Goal: Task Accomplishment & Management: Use online tool/utility

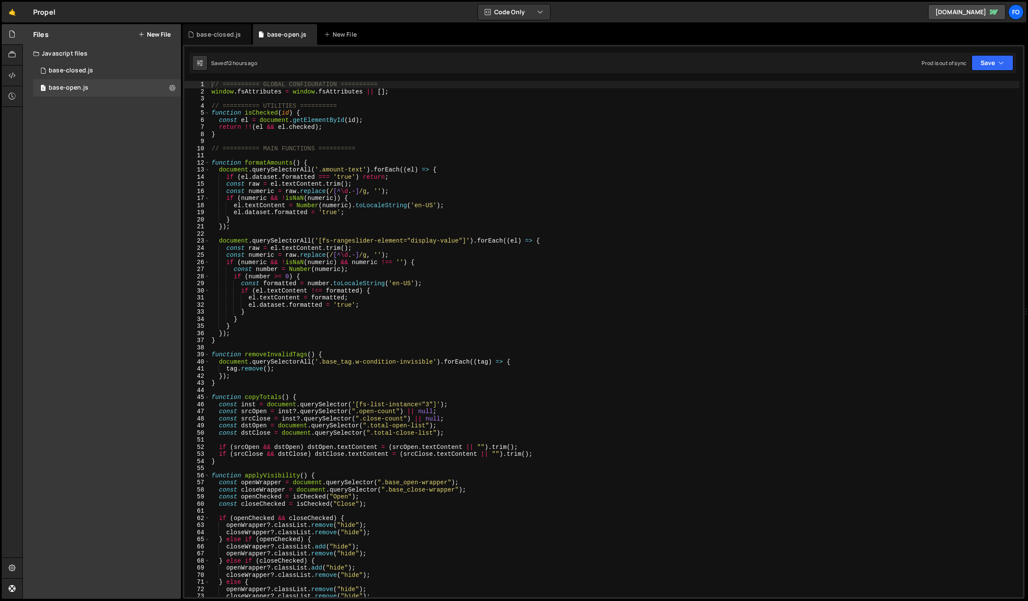
type textarea "document.querySelectorAll('[fs-rangeslider-element="display-value"]').forEach((…"
click at [395, 242] on div "// ========== GLOBAL CONFIGURATION ========== window . fsAttributes = window . …" at bounding box center [614, 346] width 809 height 530
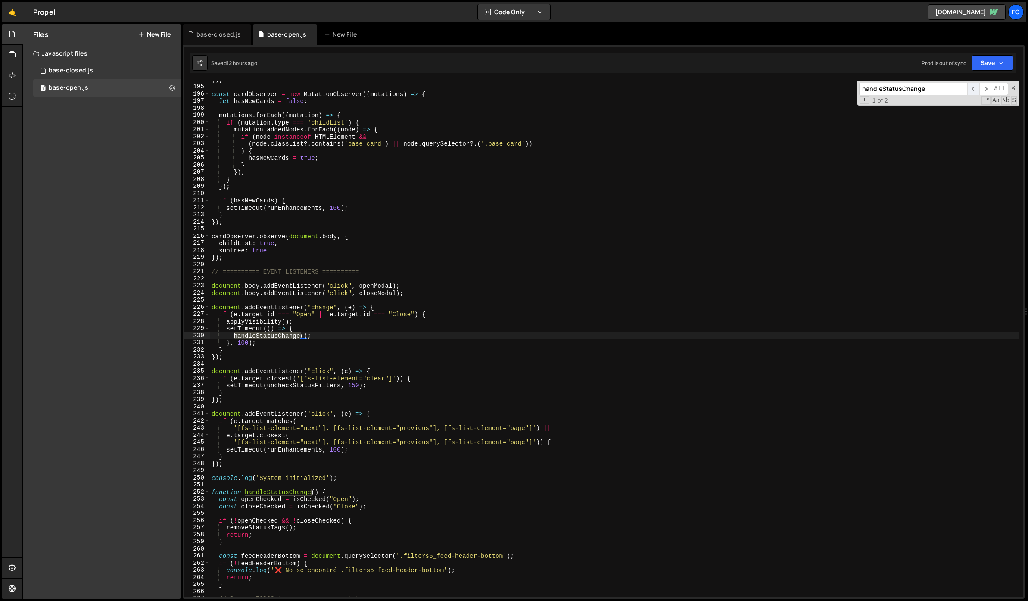
type input "handleStatusChange"
click at [972, 90] on span "​" at bounding box center [973, 89] width 12 height 12
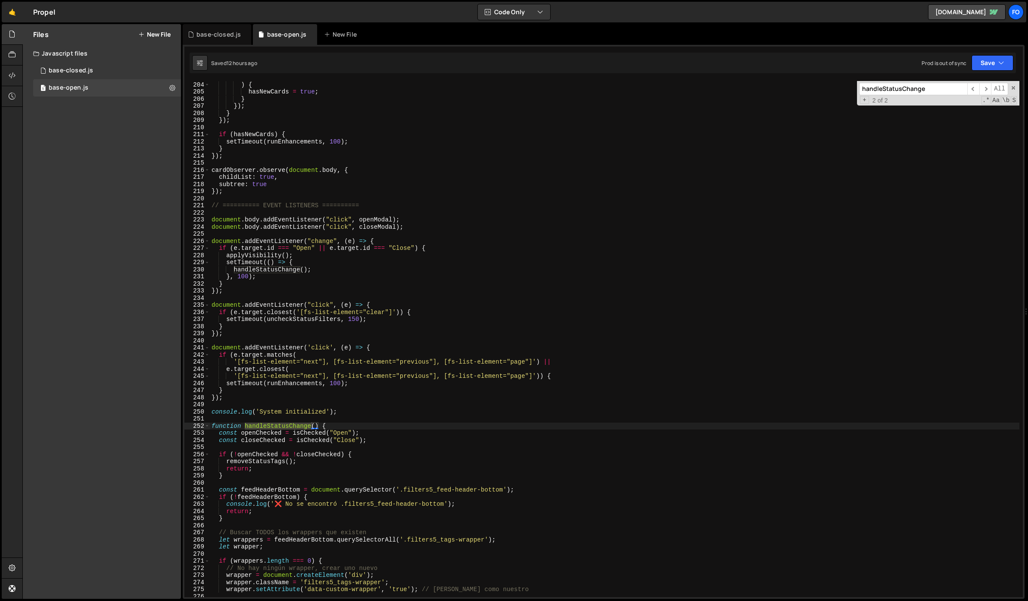
scroll to position [1508, 0]
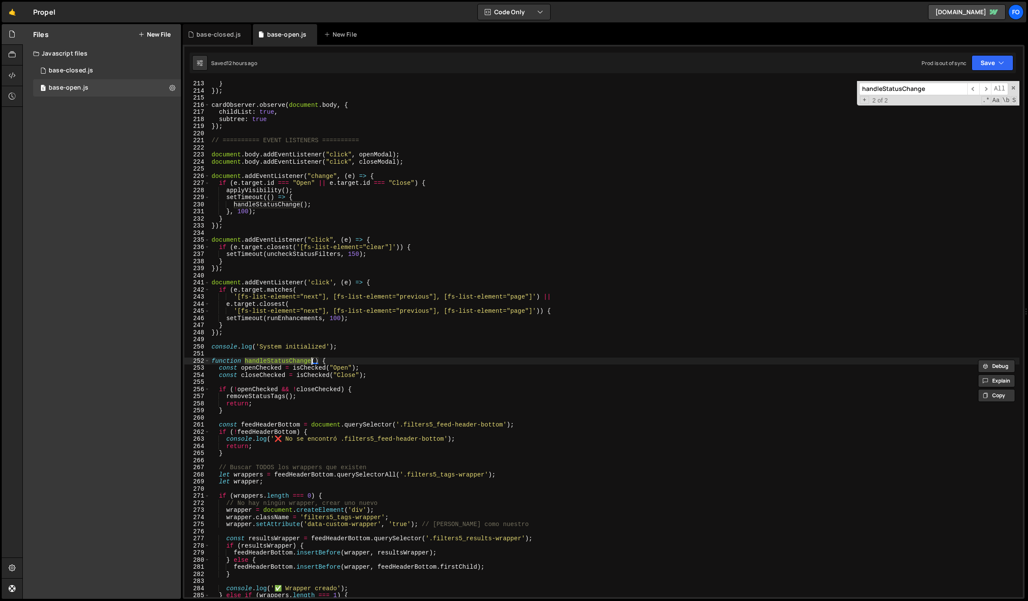
click at [204, 361] on div "252" at bounding box center [196, 361] width 25 height 7
click at [205, 361] on span at bounding box center [207, 361] width 5 height 7
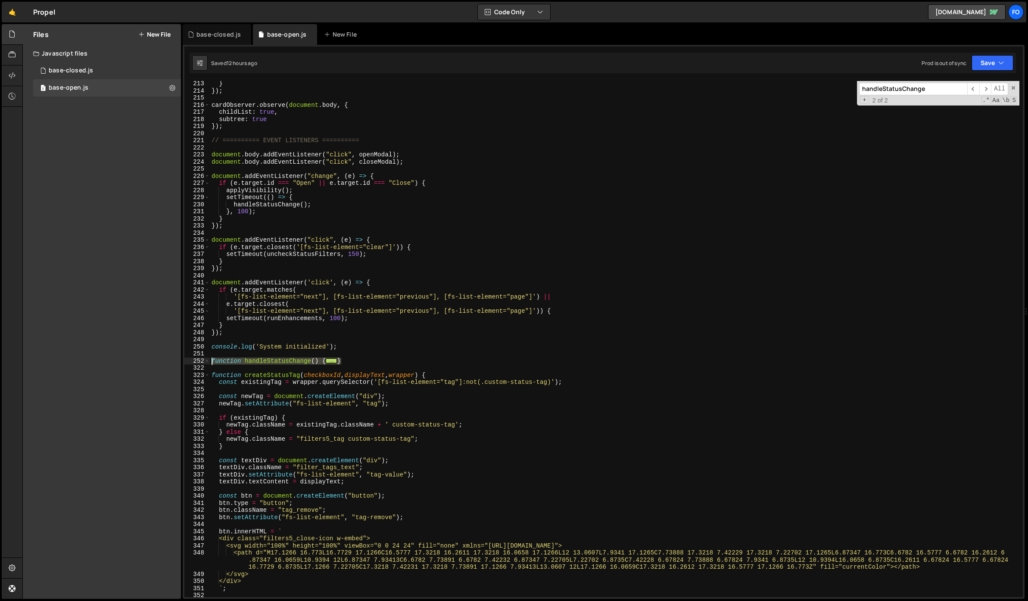
drag, startPoint x: 356, startPoint y: 361, endPoint x: 211, endPoint y: 361, distance: 144.7
click at [211, 361] on div "} }) ; cardObserver . observe ( document . body , { childList : true , subtree …" at bounding box center [614, 345] width 809 height 530
paste textarea "observeFinsweetWrapper("
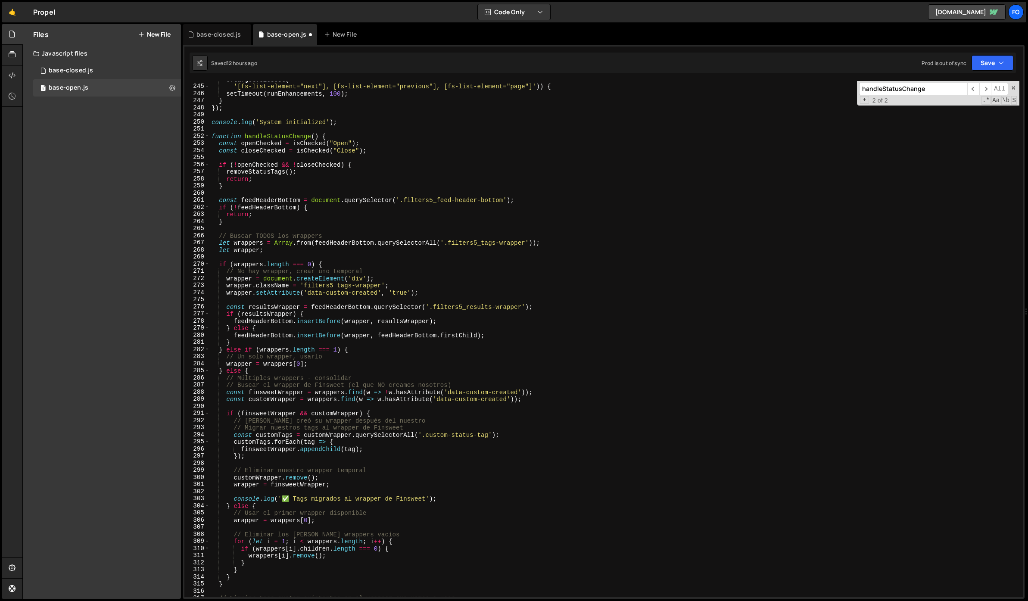
scroll to position [1723, 0]
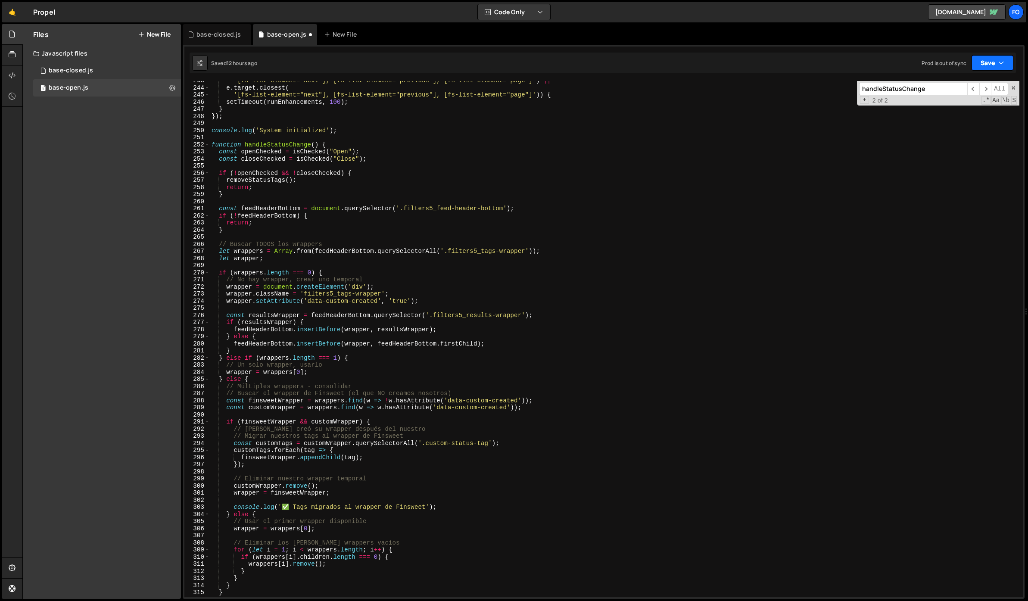
click at [1001, 64] on icon "button" at bounding box center [1001, 63] width 6 height 9
click at [957, 90] on div "12 hours ago" at bounding box center [948, 93] width 31 height 7
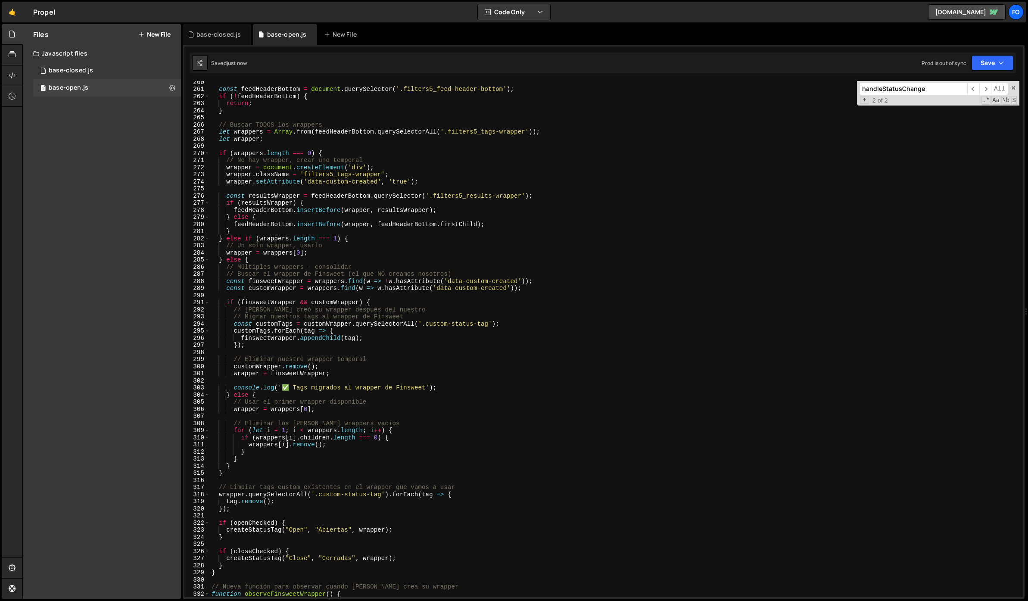
scroll to position [1843, 0]
click at [435, 246] on div "const feedHeaderBottom = document . querySelector ( '.filters5_feed-header-bott…" at bounding box center [614, 343] width 809 height 530
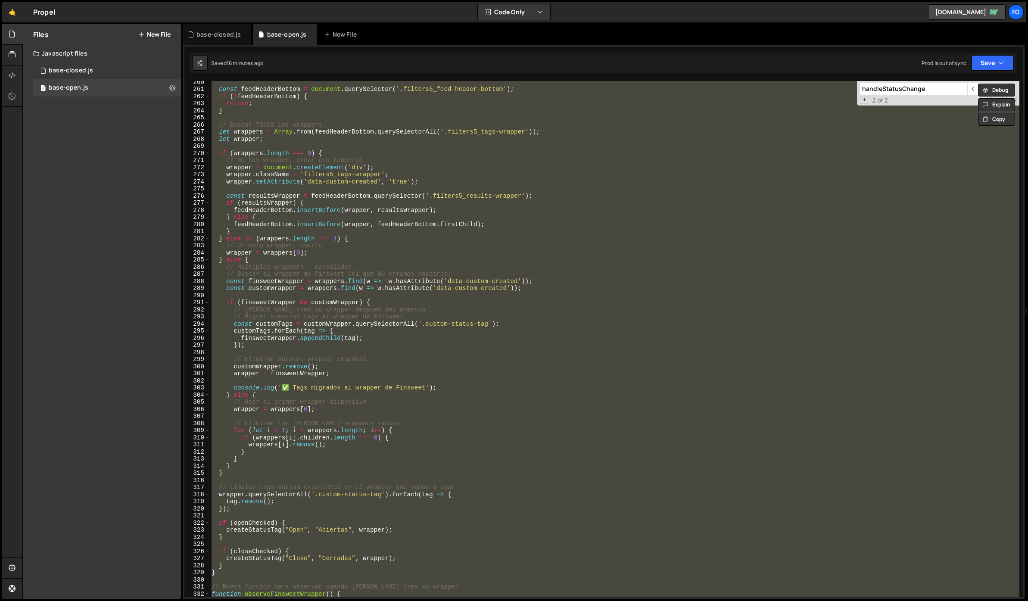
click at [421, 259] on div "const feedHeaderBottom = document . querySelector ( '.filters5_feed-header-bott…" at bounding box center [614, 339] width 809 height 516
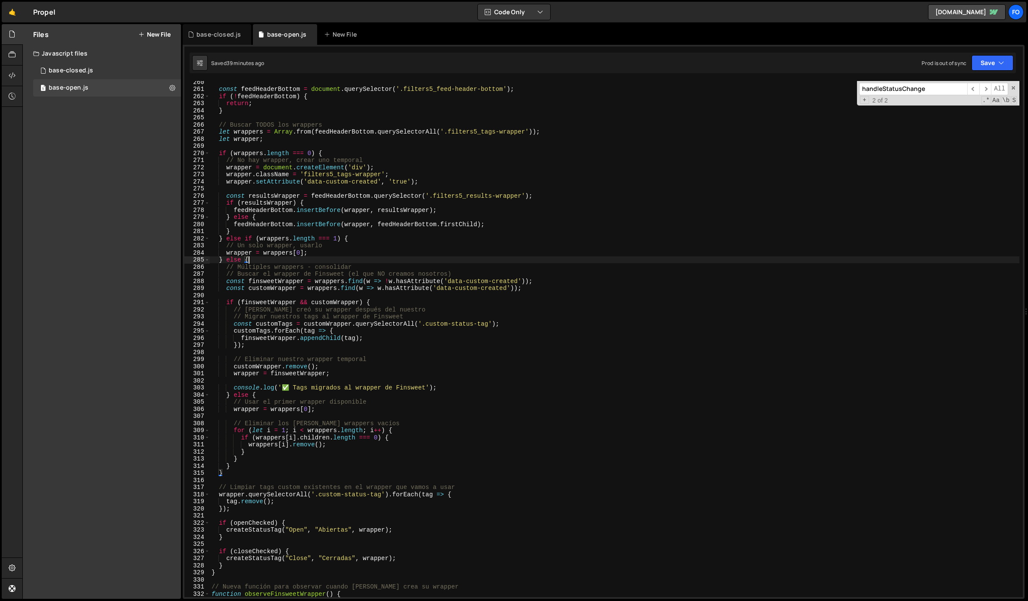
click at [345, 224] on div "const feedHeaderBottom = document . querySelector ( '.filters5_feed-header-bott…" at bounding box center [614, 343] width 809 height 530
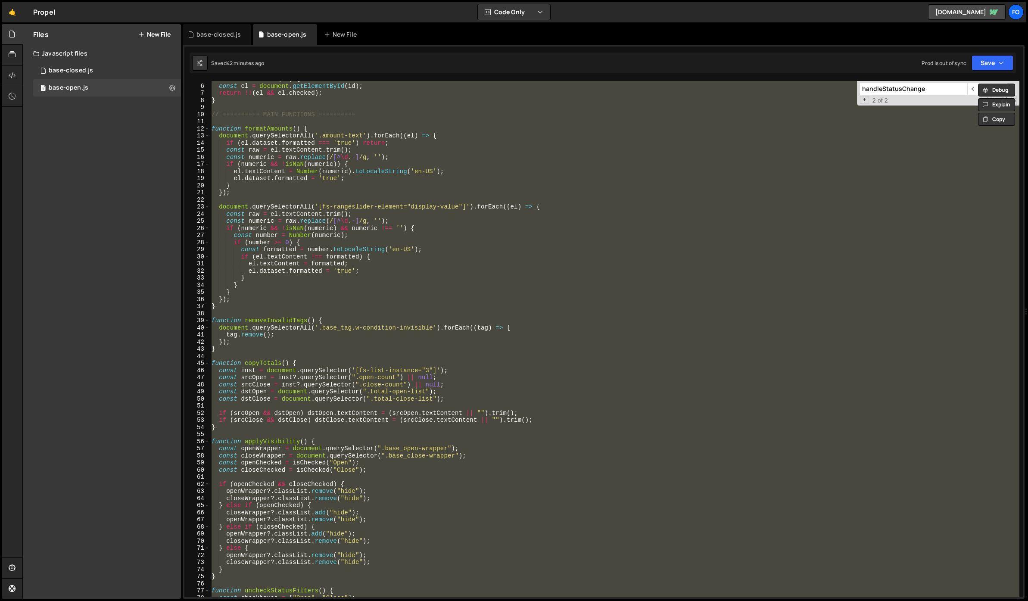
scroll to position [0, 0]
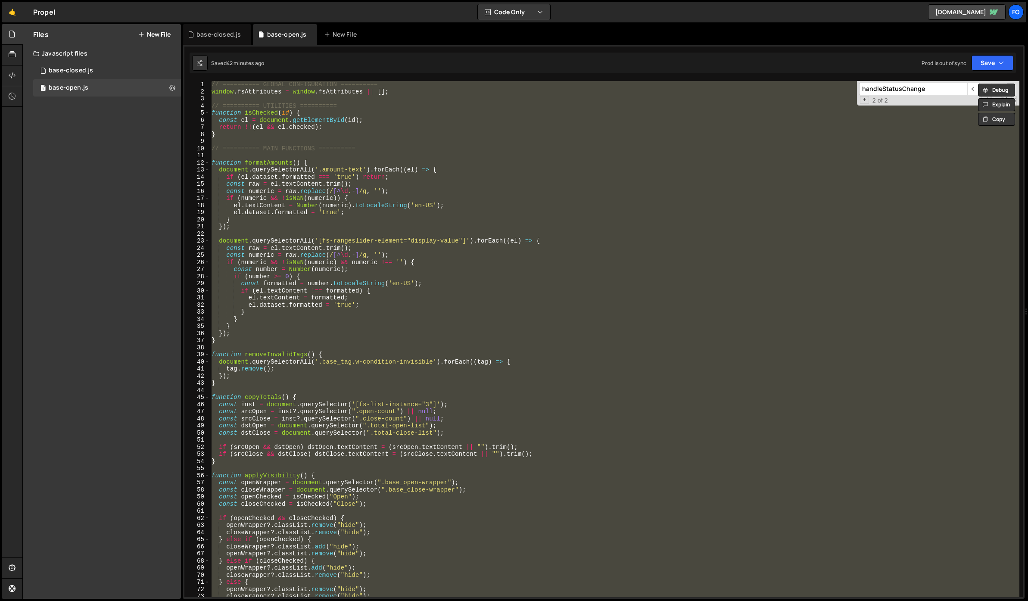
click at [503, 120] on div "// ========== GLOBAL CONFIGURATION ========== window . fsAttributes = window . …" at bounding box center [614, 339] width 809 height 516
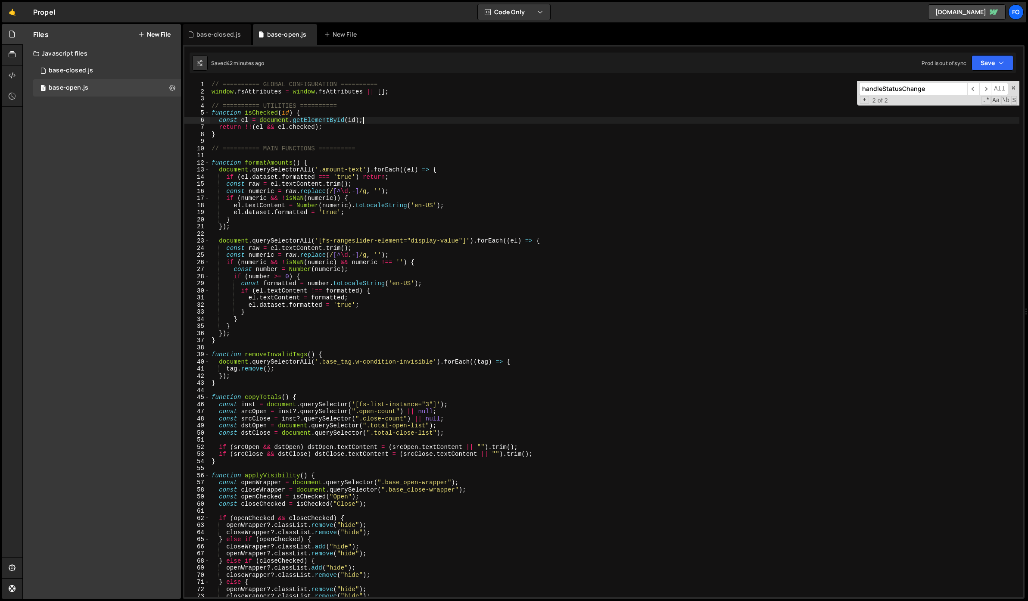
click at [212, 84] on div "// ========== GLOBAL CONFIGURATION ========== window . fsAttributes = window . …" at bounding box center [614, 346] width 809 height 530
type textarea "// ========== GLOBAL CONFIGURATION =========="
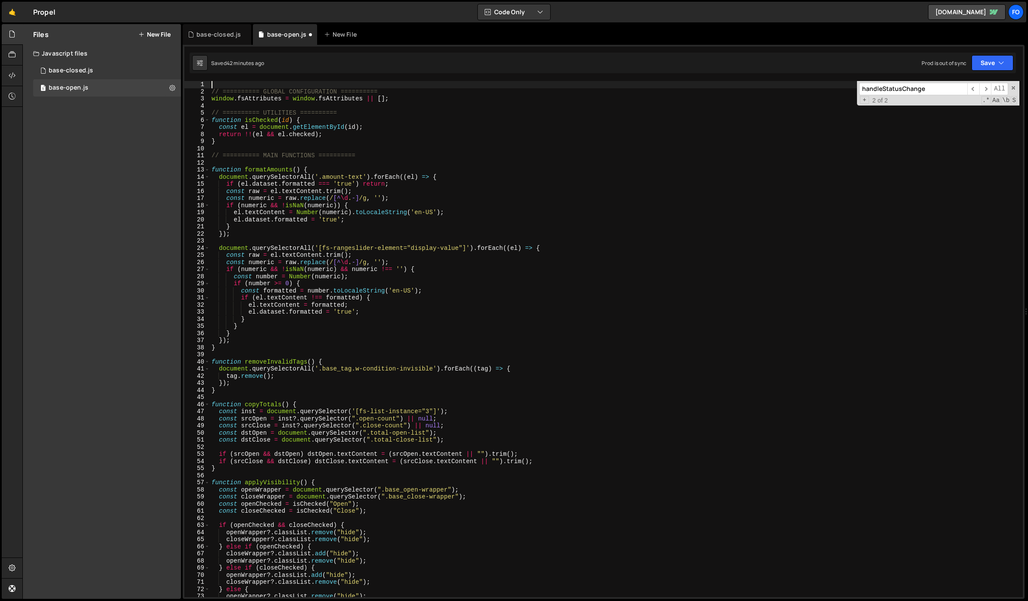
paste textarea "window.fsAttributes = window.fsAttributes || [];"
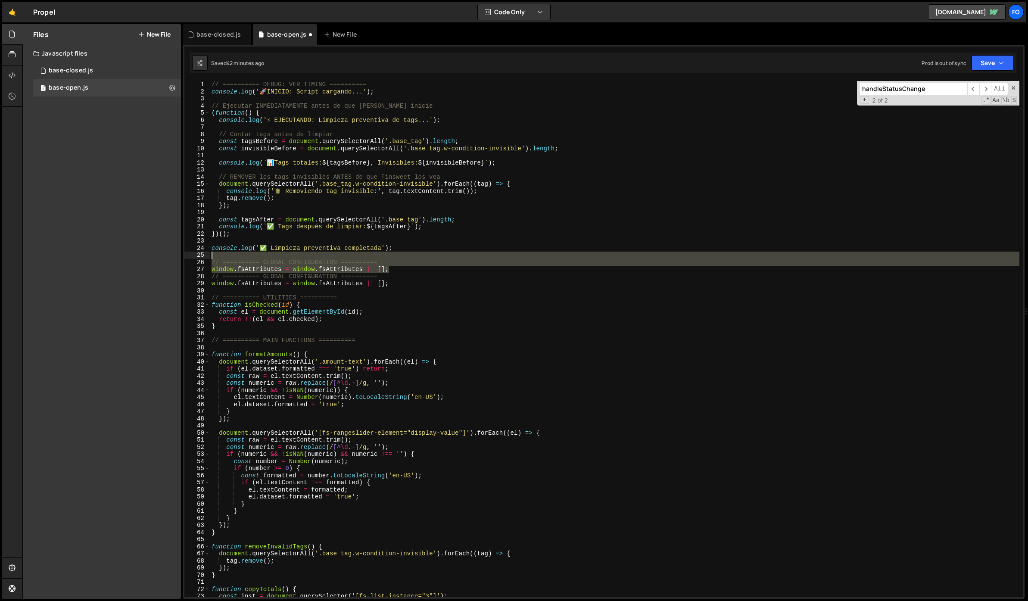
drag, startPoint x: 399, startPoint y: 267, endPoint x: 195, endPoint y: 256, distance: 204.0
click at [195, 256] on div "window.fsAttributes = window.fsAttributes || []; 1 2 3 4 5 6 7 8 9 10 11 12 13 …" at bounding box center [603, 339] width 838 height 516
type textarea "// ========== GLOBAL CONFIGURATION =========="
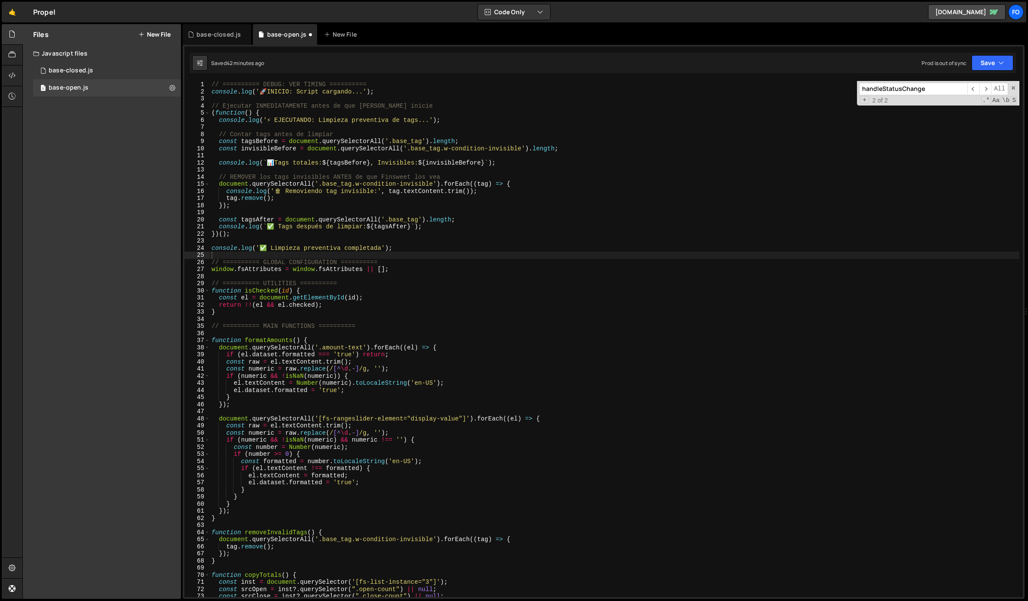
click at [899, 85] on input "handleStatusChange" at bounding box center [913, 89] width 108 height 12
paste input "removeInvalidTags"
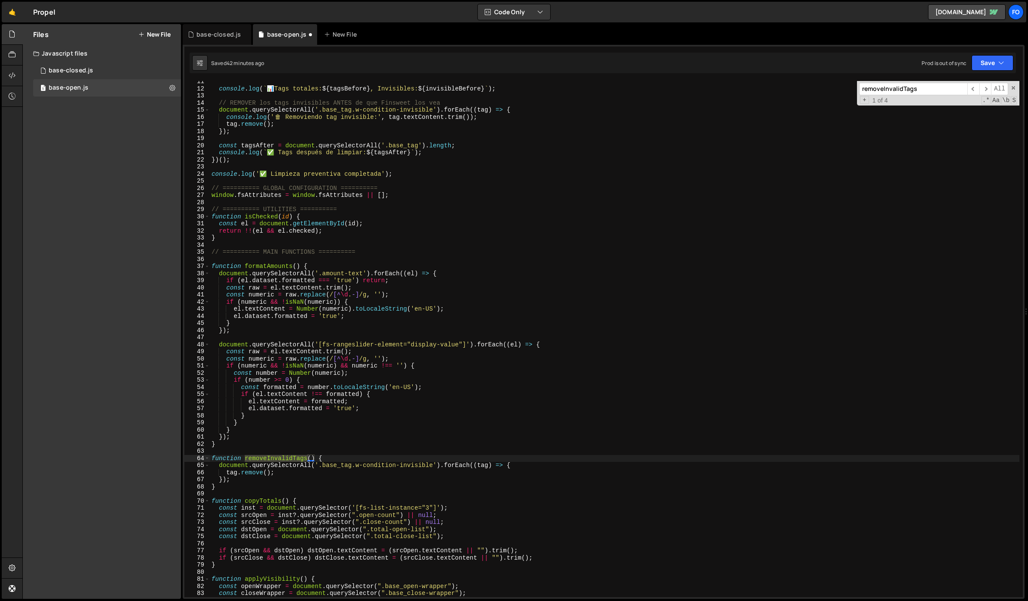
scroll to position [74, 0]
type input "removeInvalidTags"
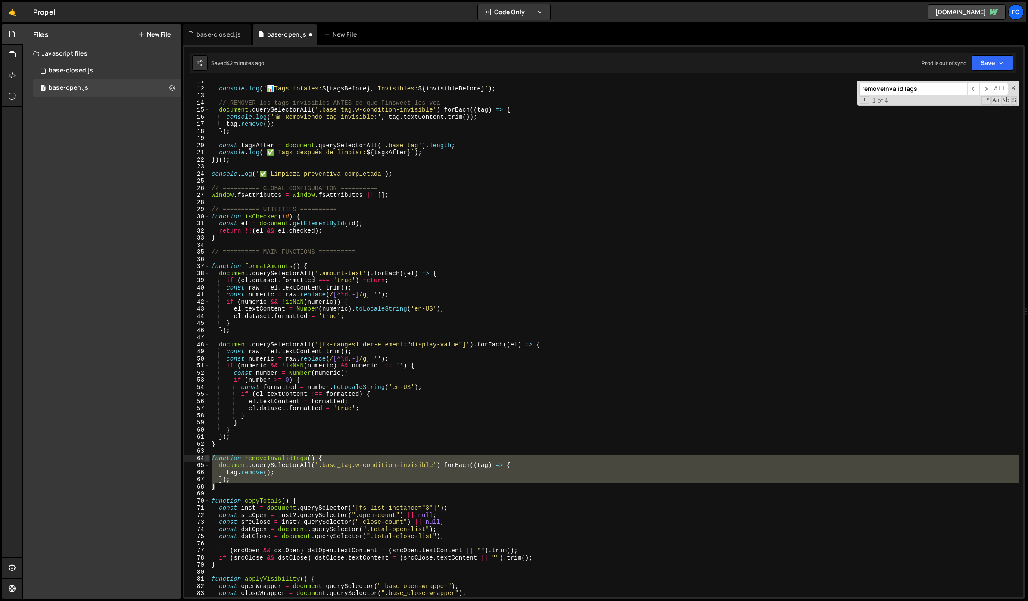
drag, startPoint x: 221, startPoint y: 488, endPoint x: 208, endPoint y: 459, distance: 32.0
click at [208, 459] on div "} 11 12 13 14 15 16 17 18 19 20 21 22 23 24 25 26 27 28 29 30 31 32 33 34 35 36…" at bounding box center [603, 339] width 838 height 516
paste textarea "}"
type textarea "}"
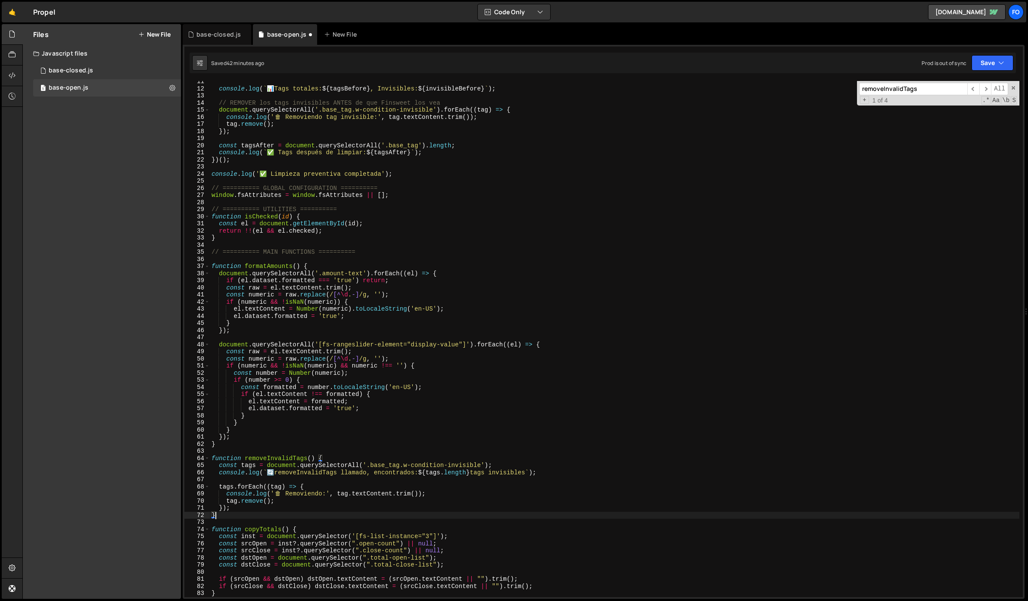
click at [899, 90] on input "removeInvalidTags" at bounding box center [913, 89] width 108 height 12
paste input "fsAttribute"
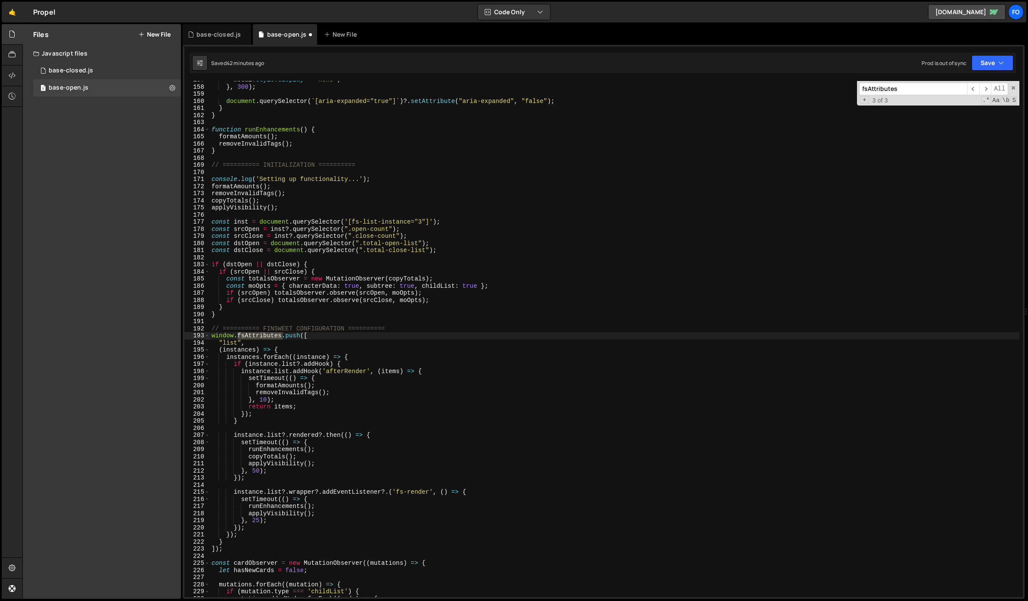
type input "fsAttributes"
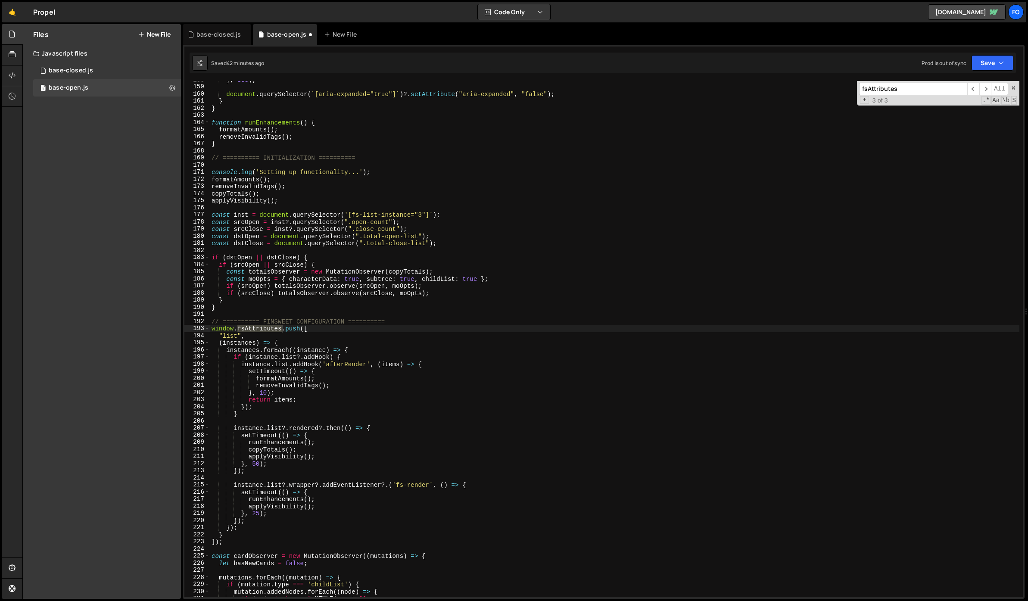
scroll to position [1134, 0]
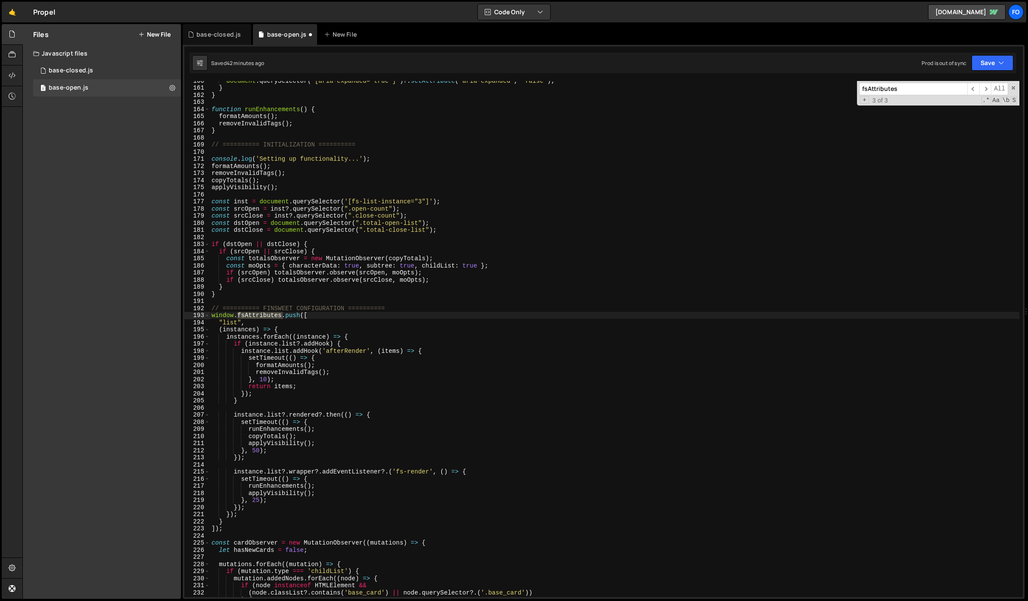
click at [323, 312] on div "document . querySelector ( ` [aria-expanded="true"] ` ) ?. setAttribute ( "aria…" at bounding box center [614, 342] width 809 height 530
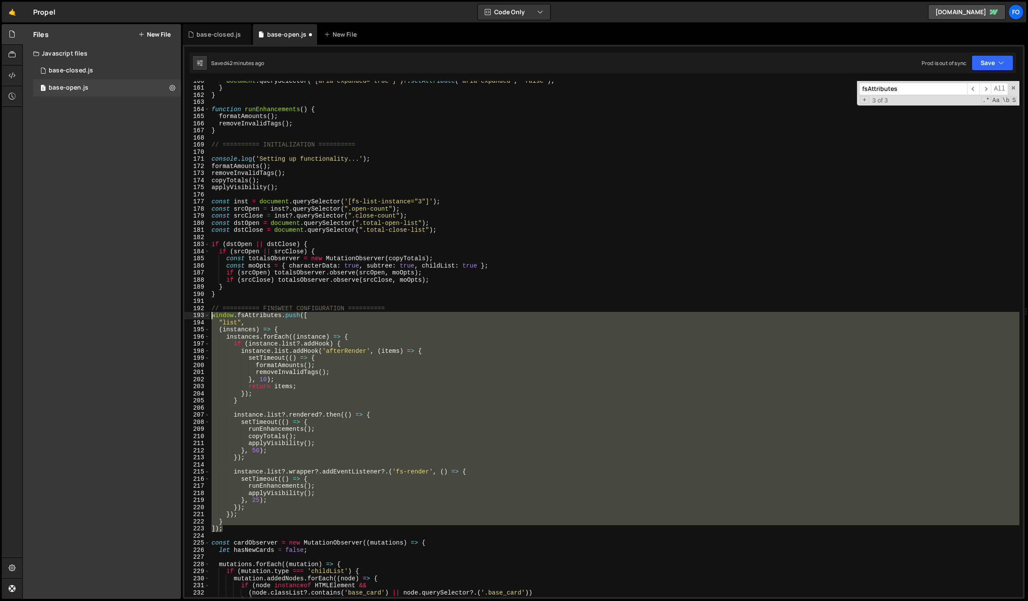
drag, startPoint x: 224, startPoint y: 530, endPoint x: 211, endPoint y: 314, distance: 216.2
click at [211, 314] on div "document . querySelector ( ` [aria-expanded="true"] ` ) ?. setAttribute ( "aria…" at bounding box center [614, 342] width 809 height 530
paste textarea "]);"
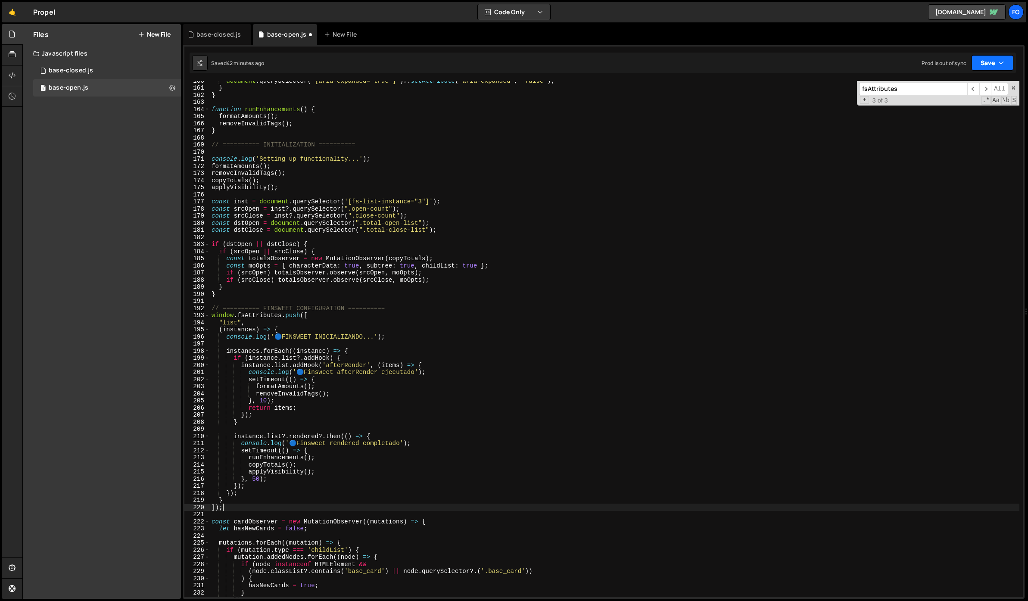
click at [991, 59] on button "Save" at bounding box center [992, 63] width 42 height 16
click at [957, 83] on div "Save to Staging S" at bounding box center [963, 84] width 90 height 9
click at [318, 320] on div "document . querySelector ( ` [aria-expanded="true"] ` ) ?. setAttribute ( "aria…" at bounding box center [614, 342] width 809 height 530
click at [316, 317] on div "document . querySelector ( ` [aria-expanded="true"] ` ) ?. setAttribute ( "aria…" at bounding box center [614, 342] width 809 height 530
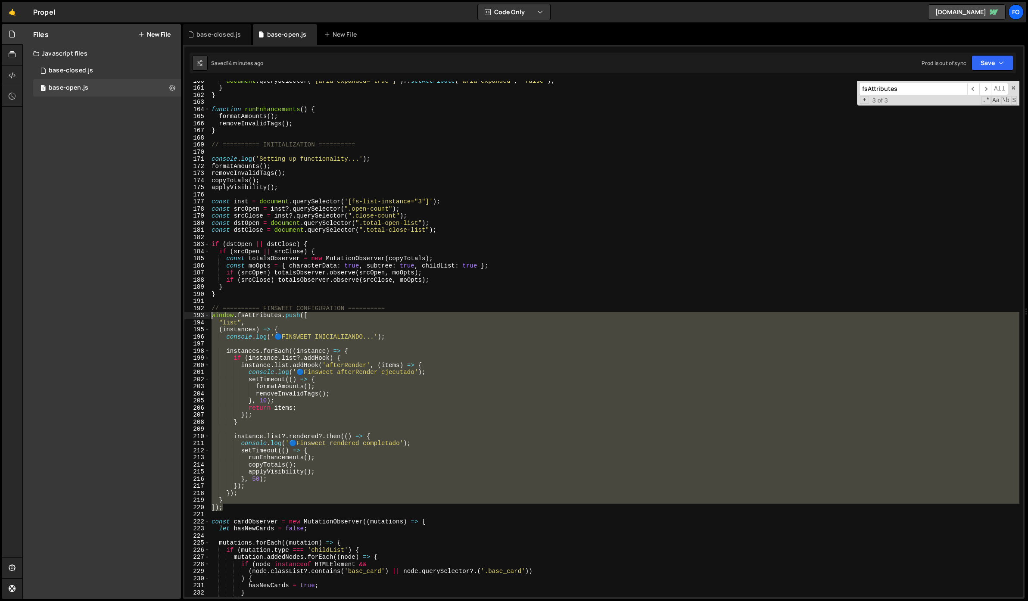
drag, startPoint x: 230, startPoint y: 504, endPoint x: 192, endPoint y: 315, distance: 193.4
click at [192, 315] on div "window.fsAttributes.push([ 160 161 162 163 164 165 166 167 168 169 170 171 172 …" at bounding box center [603, 339] width 838 height 516
paste textarea "]);"
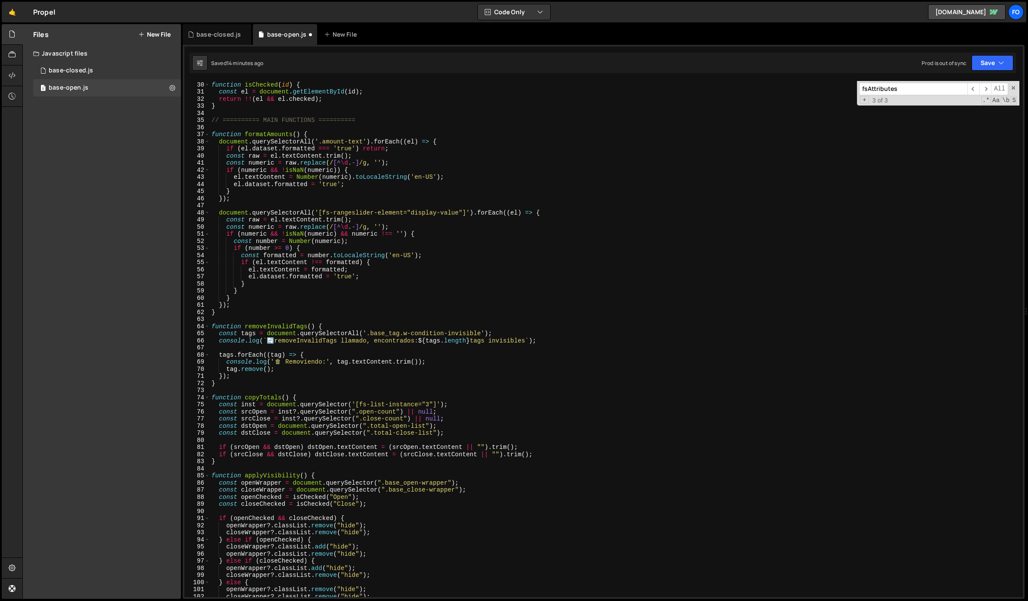
scroll to position [0, 0]
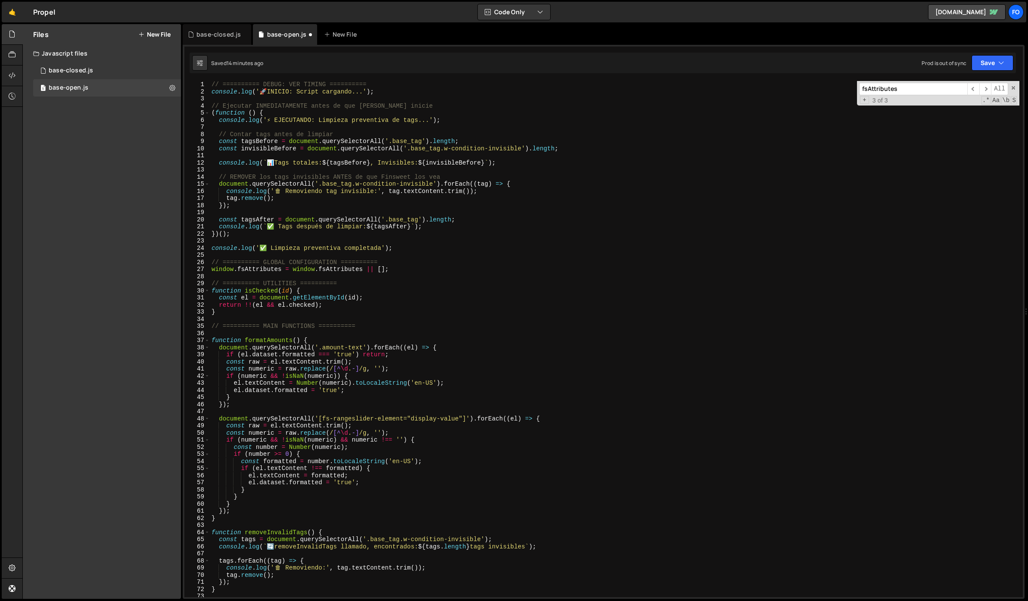
click at [530, 184] on div "// ========== DEBUG: VER TIMING ========== console . log ( ' 🚀 INICIO: Script c…" at bounding box center [614, 346] width 809 height 530
type textarea "});"
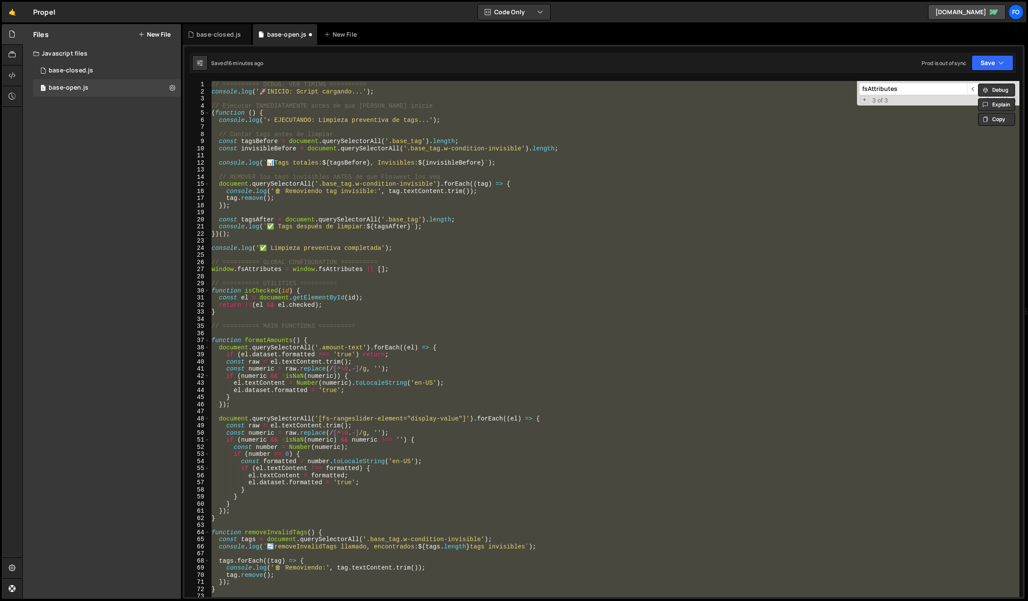
click at [575, 241] on div "// ========== DEBUG: VER TIMING ========== console . log ( ' 🚀 INICIO: Script c…" at bounding box center [614, 339] width 809 height 516
paste textarea
type textarea "});"
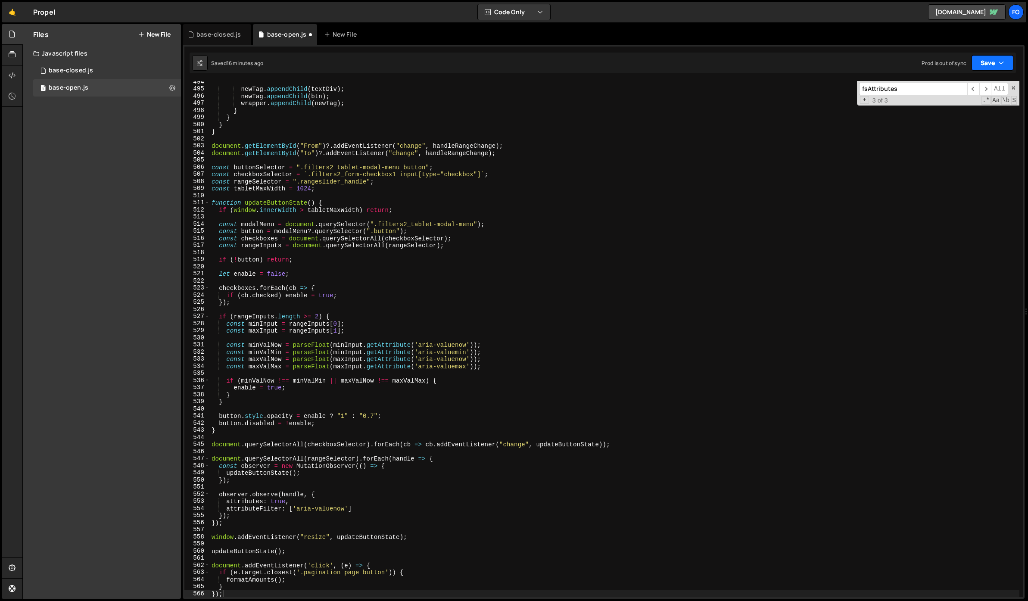
click at [996, 66] on button "Save" at bounding box center [992, 63] width 42 height 16
click at [941, 94] on div "16 minutes ago" at bounding box center [951, 93] width 36 height 7
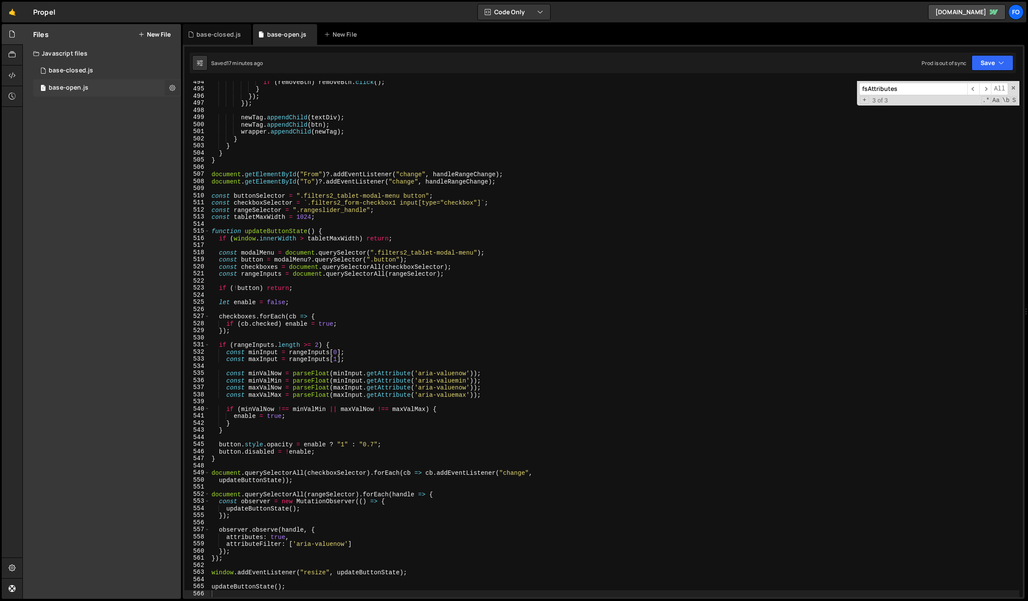
click at [172, 90] on icon at bounding box center [172, 88] width 6 height 8
click at [7, 73] on div at bounding box center [12, 75] width 21 height 21
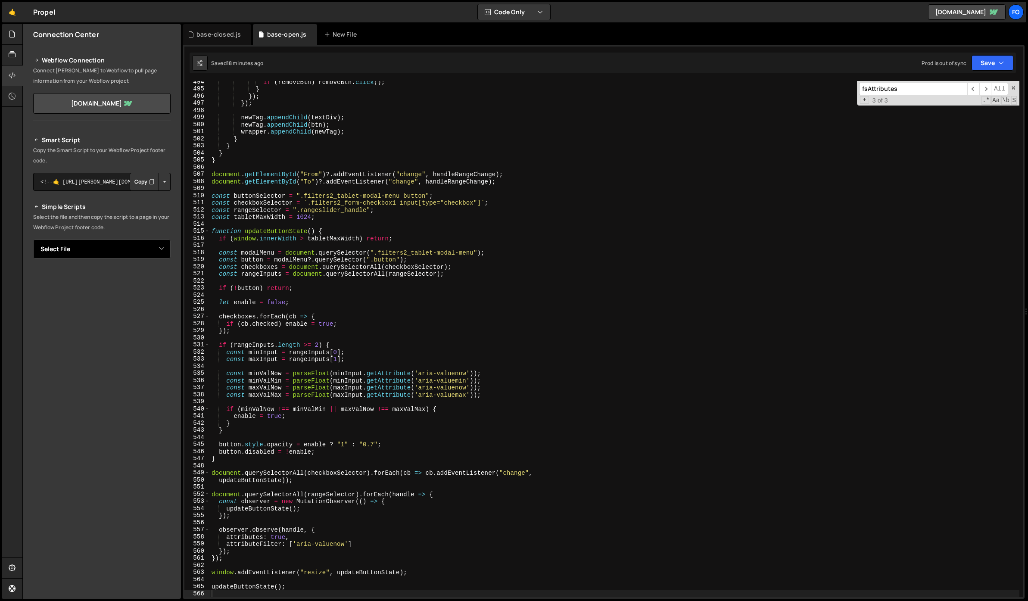
click at [158, 252] on select "Select File base-closed.js base-open.js" at bounding box center [101, 248] width 137 height 19
select select "47186"
click at [33, 239] on select "Select File base-closed.js base-open.js" at bounding box center [101, 248] width 137 height 19
click at [146, 278] on button "Copy" at bounding box center [144, 278] width 29 height 18
click at [970, 89] on span "​" at bounding box center [973, 89] width 12 height 12
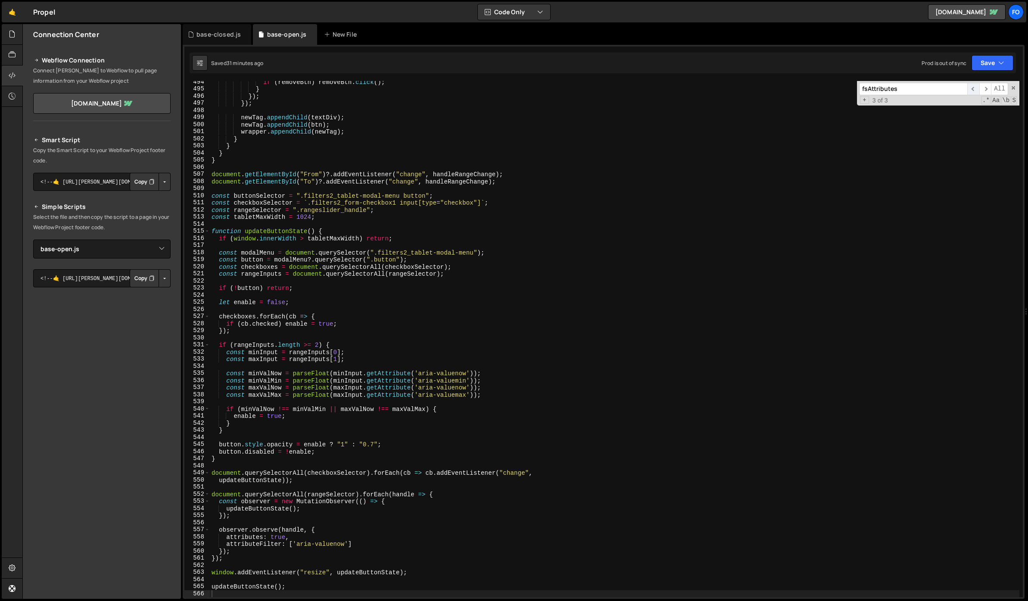
scroll to position [1412, 0]
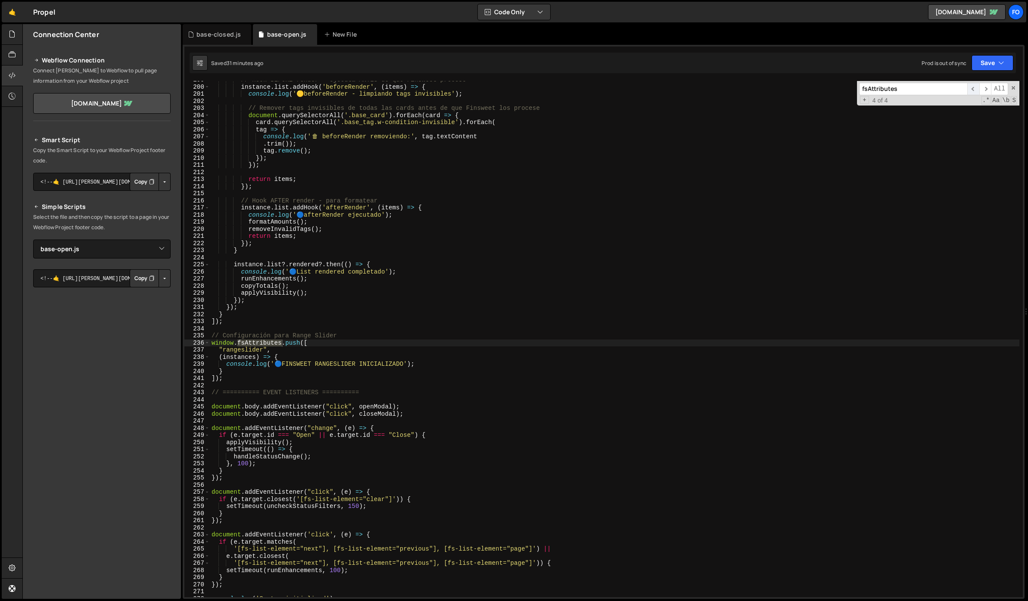
click at [974, 86] on span "​" at bounding box center [973, 89] width 12 height 12
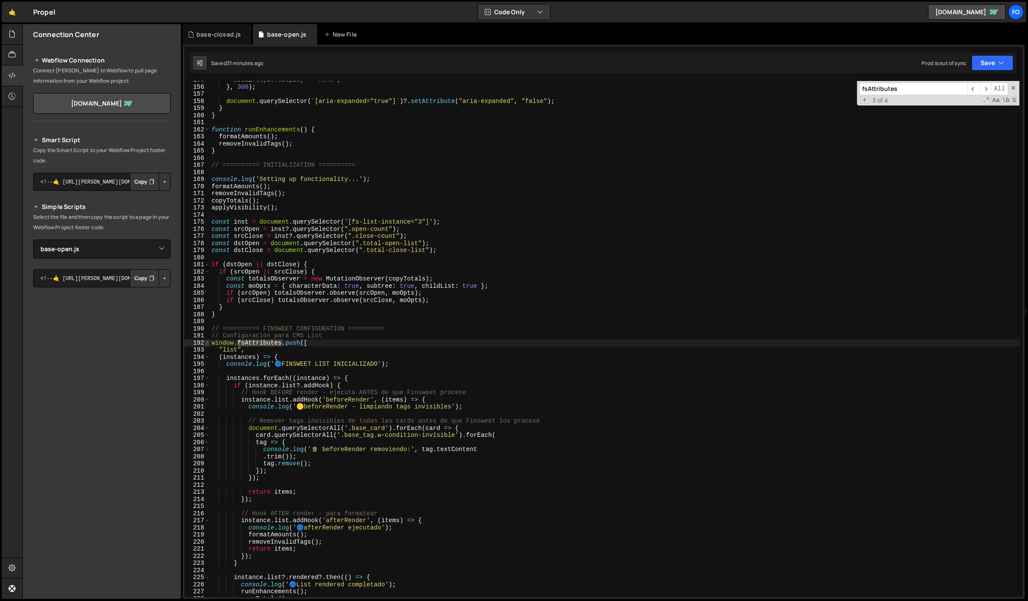
click at [205, 342] on span at bounding box center [207, 342] width 5 height 7
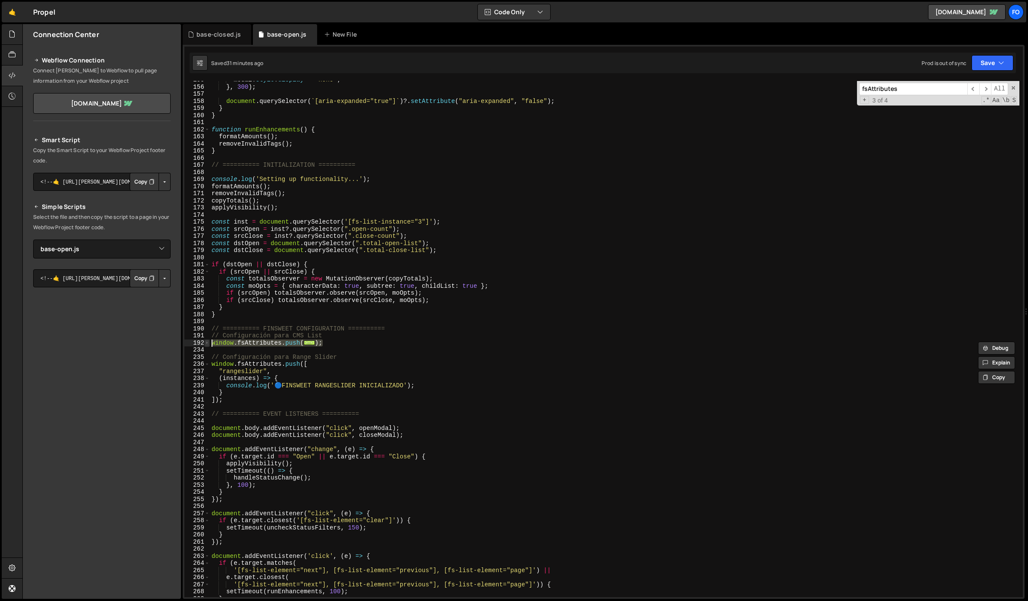
drag, startPoint x: 331, startPoint y: 342, endPoint x: 208, endPoint y: 343, distance: 123.2
click at [208, 343] on div "window.fsAttributes.push([ 155 156 157 158 159 160 161 162 163 164 165 166 167 …" at bounding box center [603, 339] width 838 height 516
paste textarea "]);"
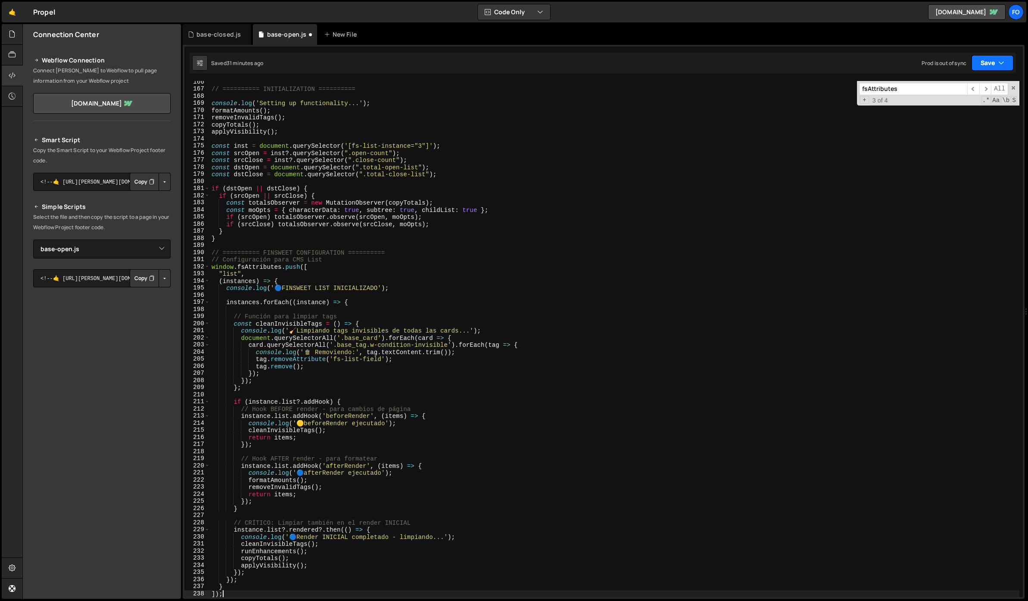
click at [975, 65] on button "Save" at bounding box center [992, 63] width 42 height 16
click at [958, 85] on div "Save to Staging S" at bounding box center [963, 84] width 90 height 9
click at [409, 227] on div "// ========== INITIALIZATION ========== console . log ( 'Setting up functionali…" at bounding box center [614, 343] width 809 height 530
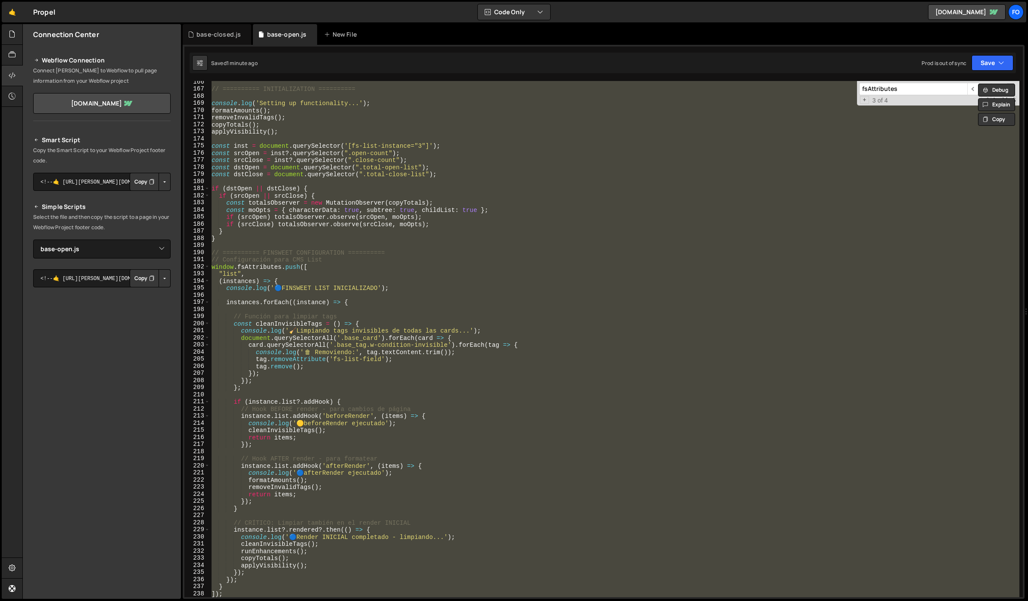
click at [399, 232] on div "// ========== INITIALIZATION ========== console . log ( 'Setting up functionali…" at bounding box center [614, 339] width 809 height 516
type textarea "}"
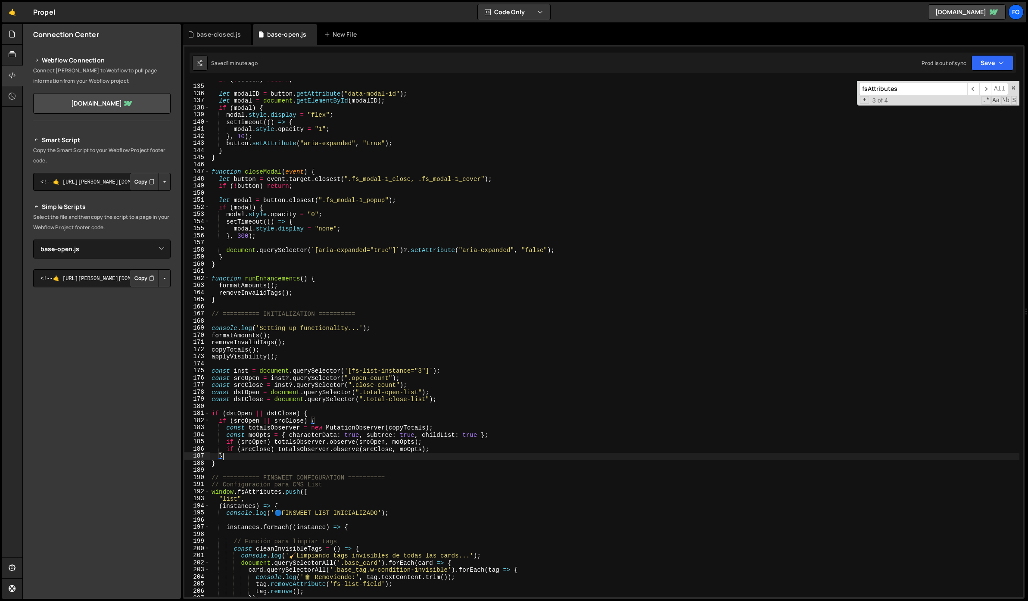
scroll to position [777, 0]
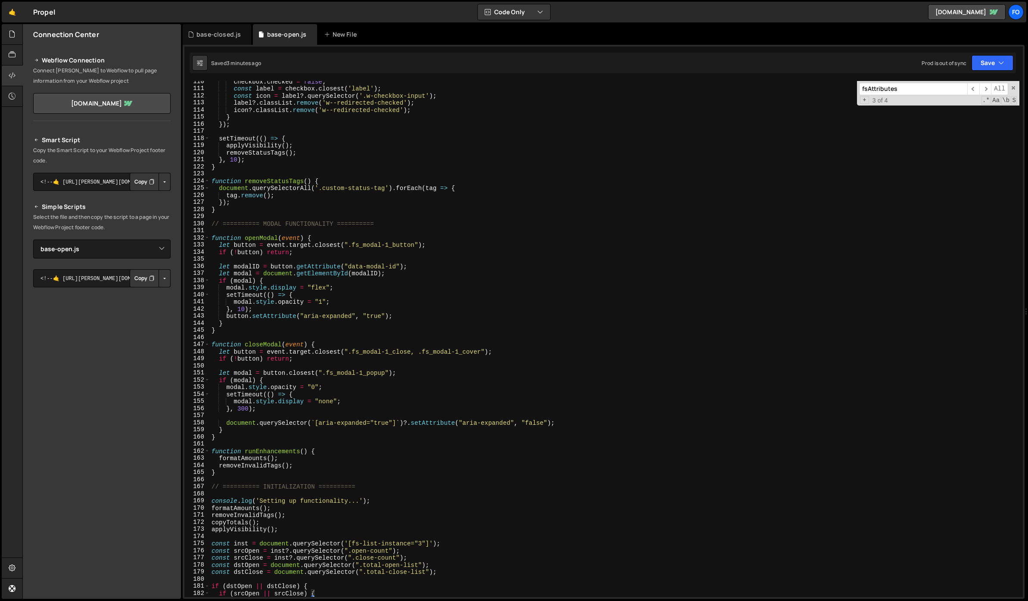
click at [582, 230] on div "checkbox . checked = false ; const label = checkbox . closest ( 'label' ) ; con…" at bounding box center [614, 343] width 809 height 530
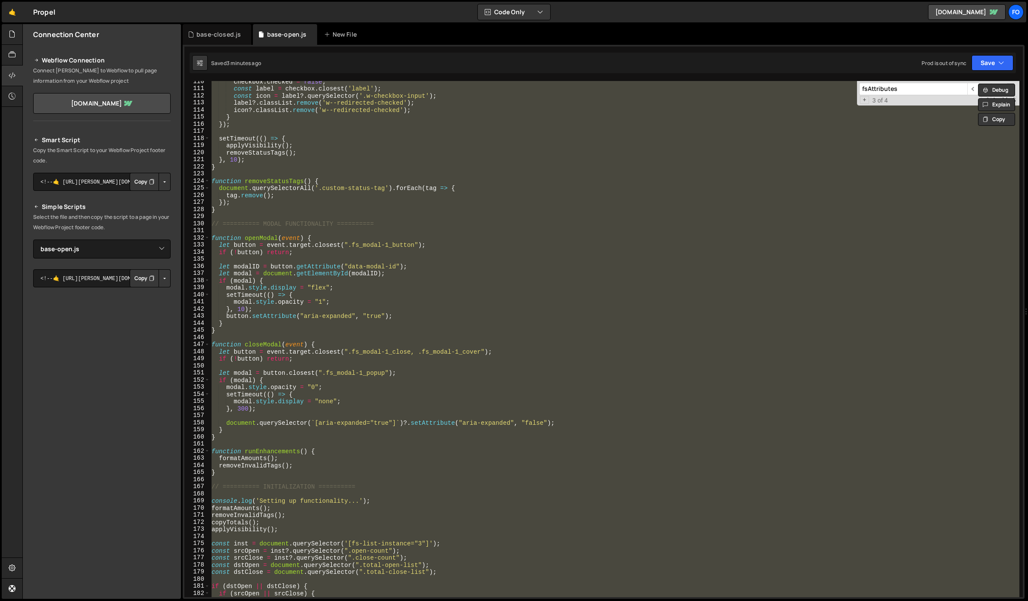
paste textarea
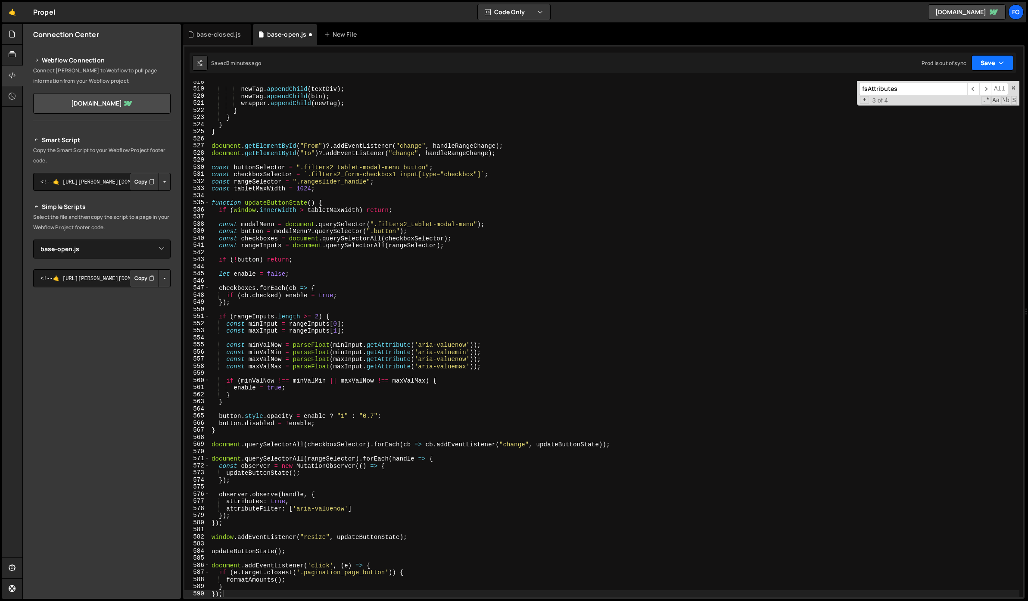
click at [986, 66] on button "Save" at bounding box center [992, 63] width 42 height 16
click at [947, 90] on div "3 minutes ago" at bounding box center [950, 93] width 34 height 7
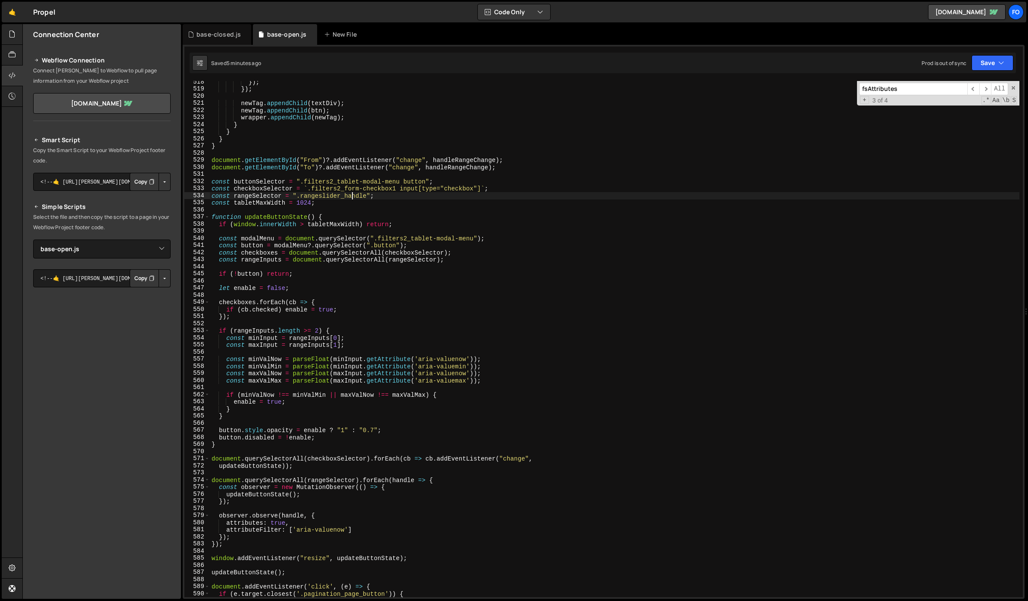
click at [352, 194] on div "}) ; }) ; newTag . appendChild ( textDiv ) ; newTag . appendChild ( btn ) ; wra…" at bounding box center [614, 343] width 809 height 530
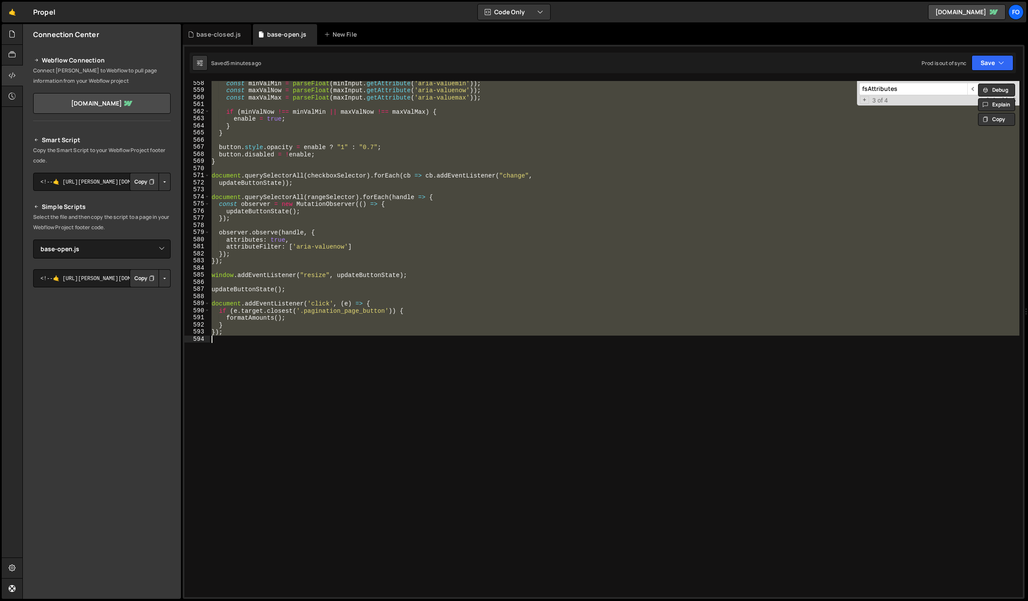
paste textarea
type textarea "});"
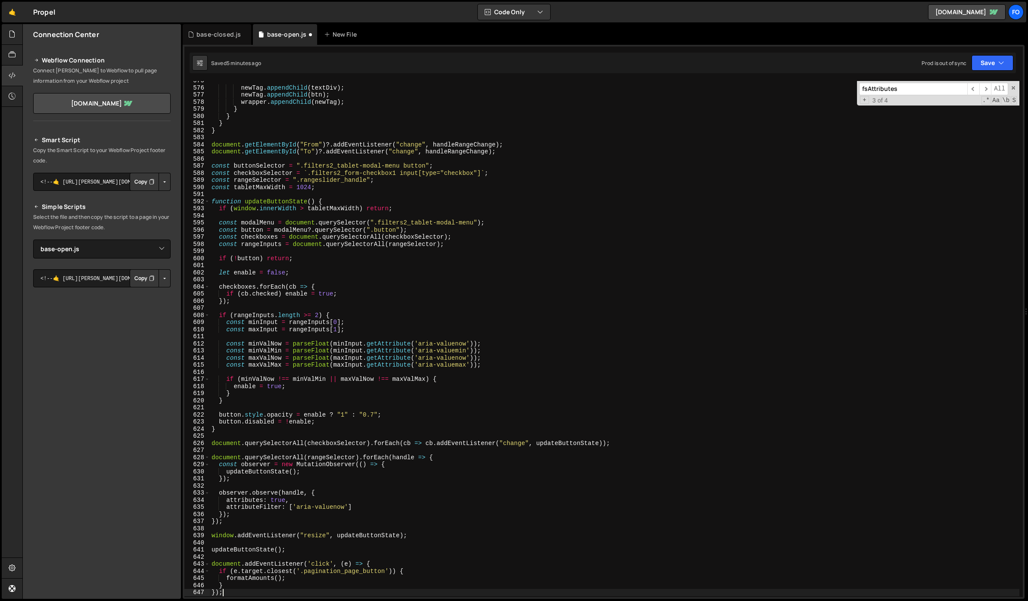
scroll to position [4120, 0]
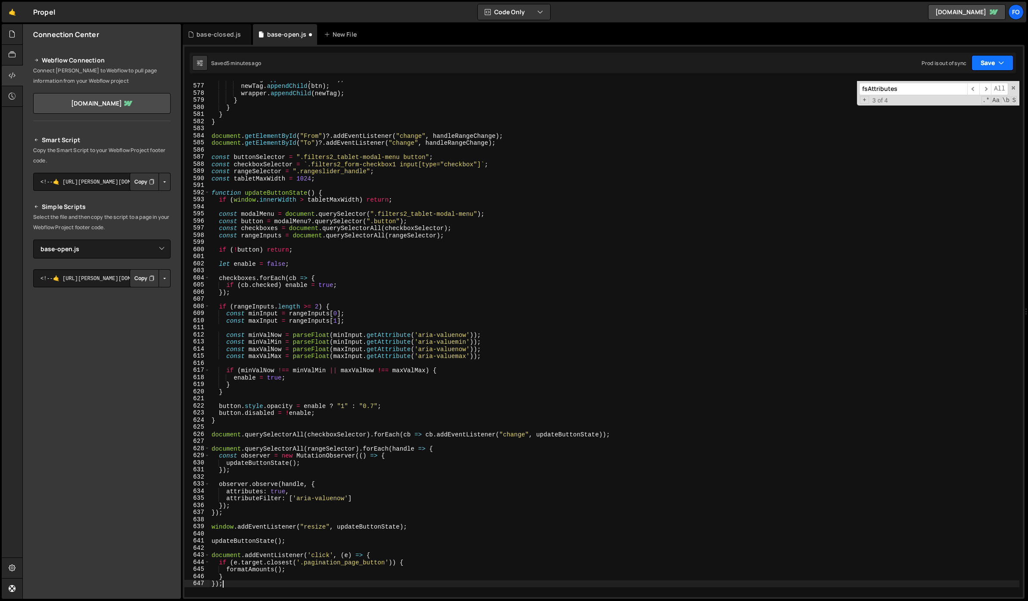
click at [981, 65] on button "Save" at bounding box center [992, 63] width 42 height 16
click at [947, 83] on div "Save to Staging S" at bounding box center [963, 84] width 90 height 9
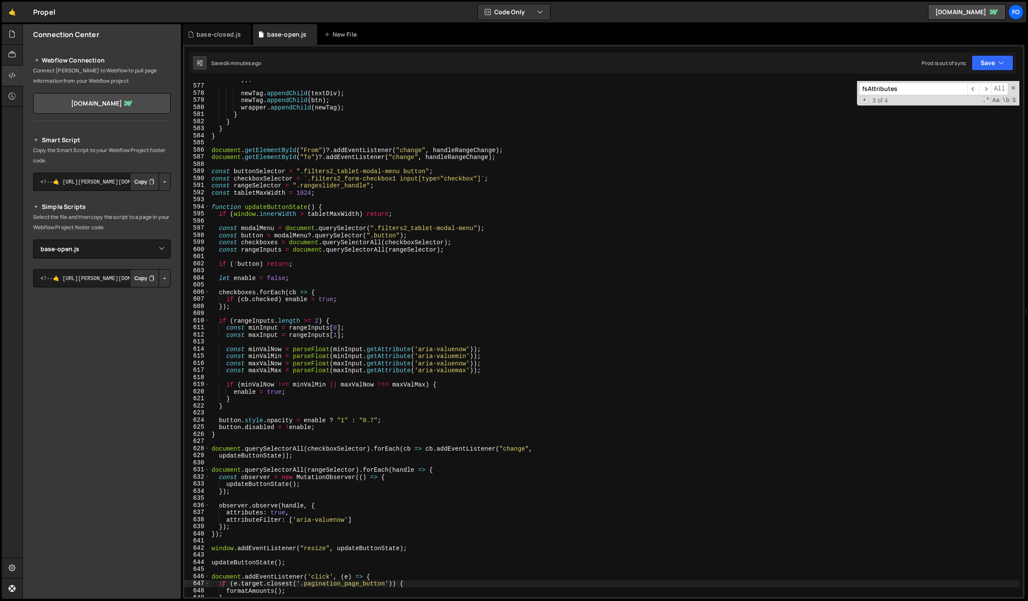
drag, startPoint x: 906, startPoint y: 87, endPoint x: 816, endPoint y: 96, distance: 90.4
click at [816, 96] on div "}) ; newTag . appendChild ( textDiv ) ; newTag . appendChild ( btn ) ; wrapper …" at bounding box center [614, 339] width 809 height 516
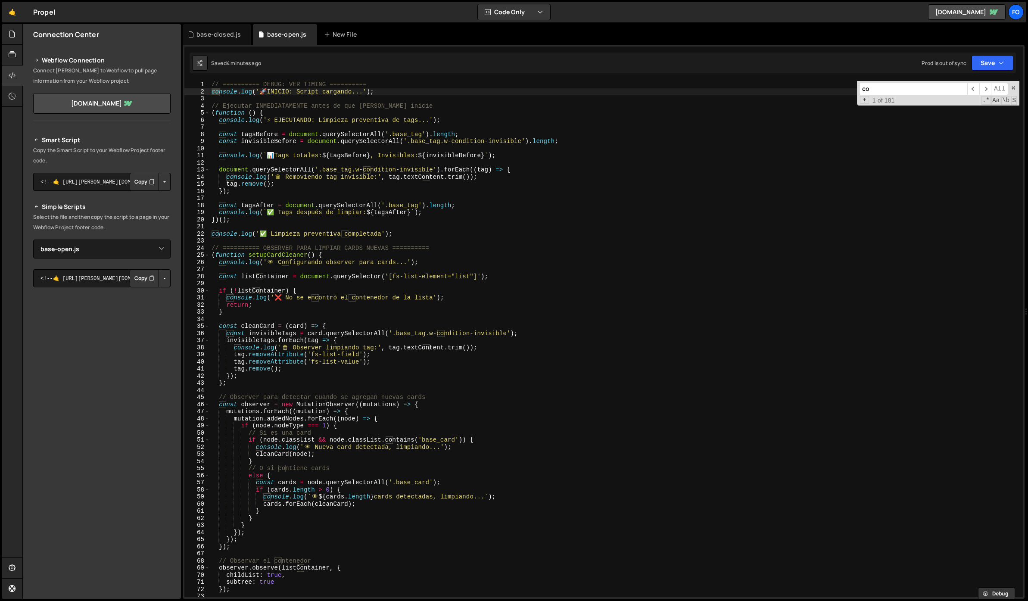
scroll to position [0, 0]
type input "console"
click at [337, 216] on div "// ========== DEBUG: VER TIMING ========== console . log ( ' 🚀 INICIO: Script c…" at bounding box center [614, 346] width 809 height 530
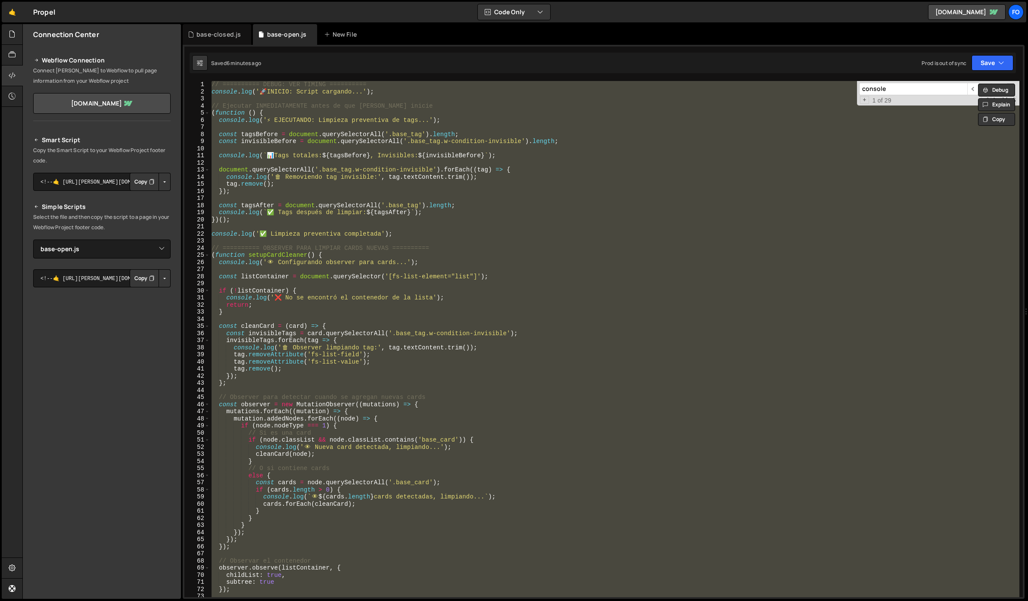
paste textarea
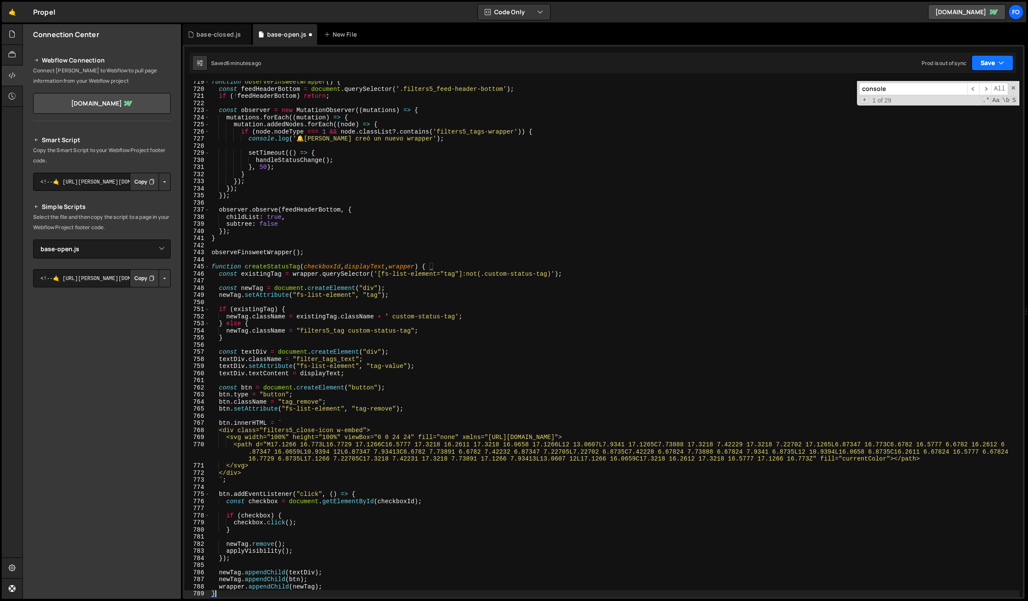
click at [994, 62] on button "Save" at bounding box center [992, 63] width 42 height 16
click at [950, 83] on div "Save to Staging S" at bounding box center [963, 84] width 90 height 9
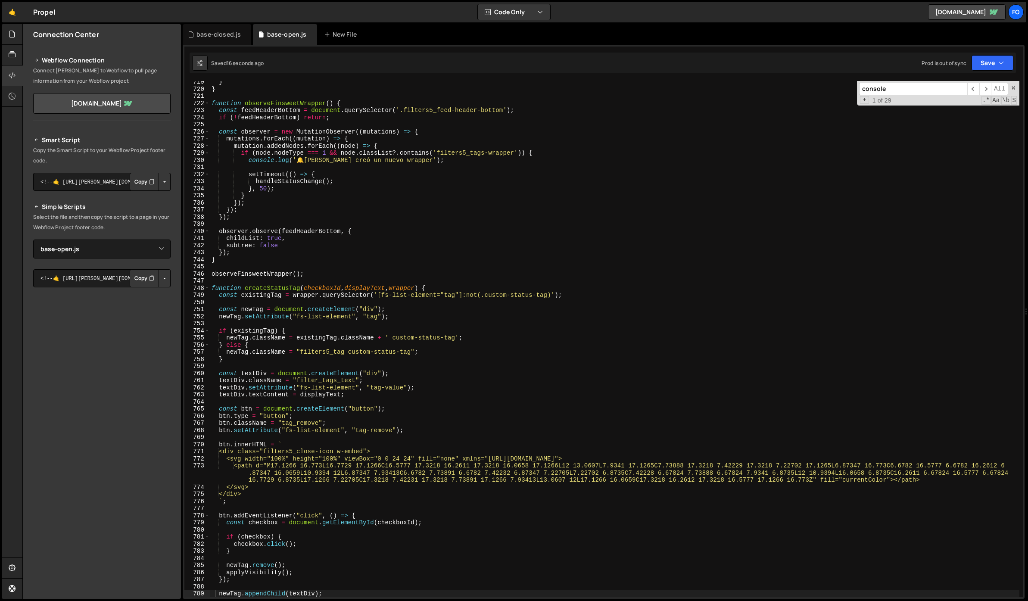
click at [977, 71] on div "Saved 16 seconds ago Prod is out of sync Upgrade to Edit Save Save to Staging S…" at bounding box center [603, 63] width 826 height 21
click at [978, 68] on button "Save" at bounding box center [992, 63] width 42 height 16
click at [948, 98] on div "Saved 17 seconds ago" at bounding box center [963, 93] width 90 height 10
click at [367, 257] on div "} } function observeFinsweetWrapper ( ) { const feedHeaderBottom = document . q…" at bounding box center [614, 343] width 809 height 530
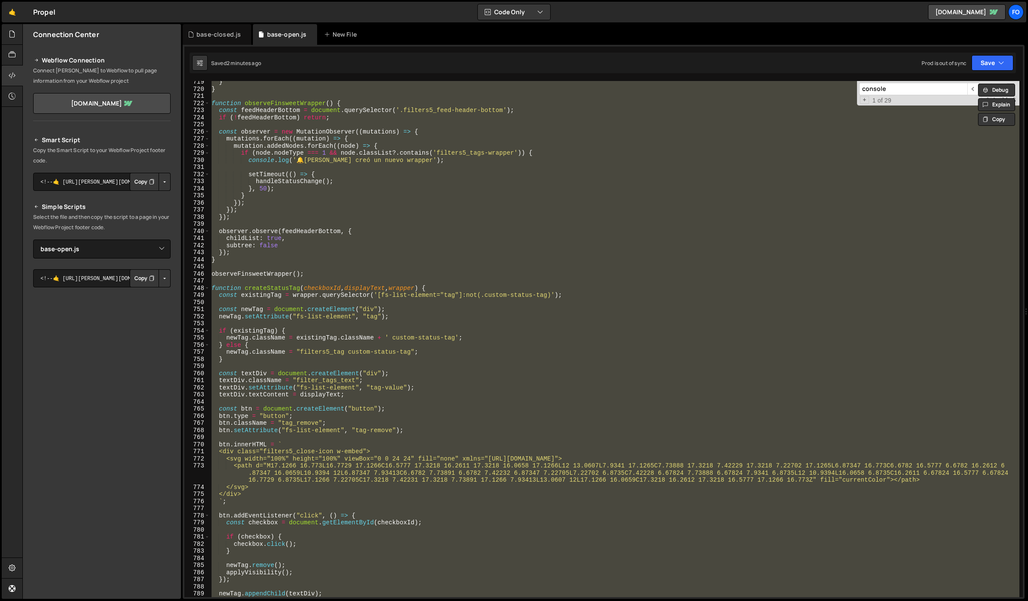
paste textarea
type textarea "}"
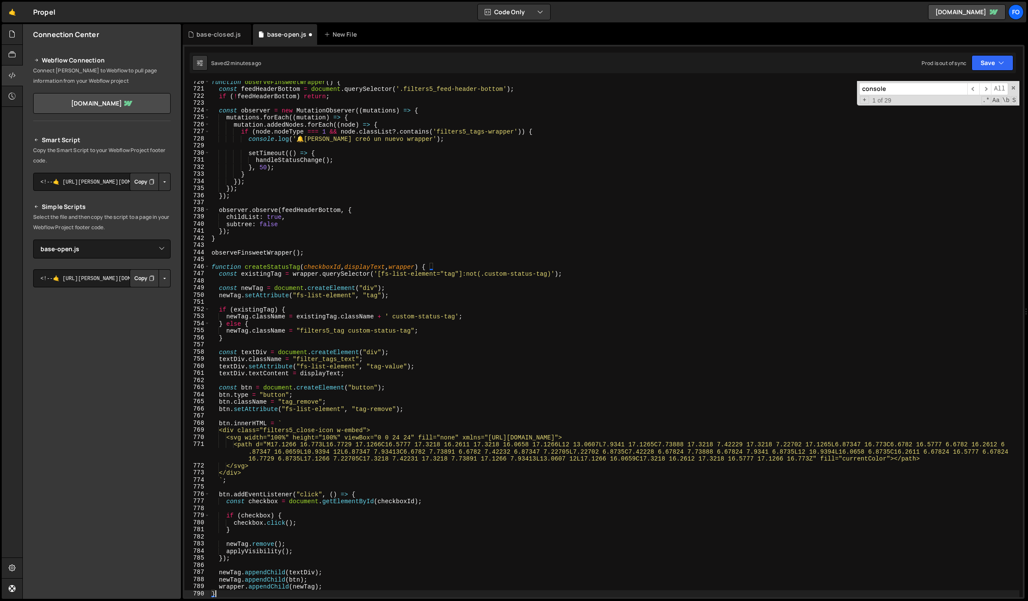
scroll to position [5141, 0]
click at [986, 68] on button "Save" at bounding box center [992, 63] width 42 height 16
click at [947, 91] on div "2 minutes ago" at bounding box center [950, 93] width 34 height 7
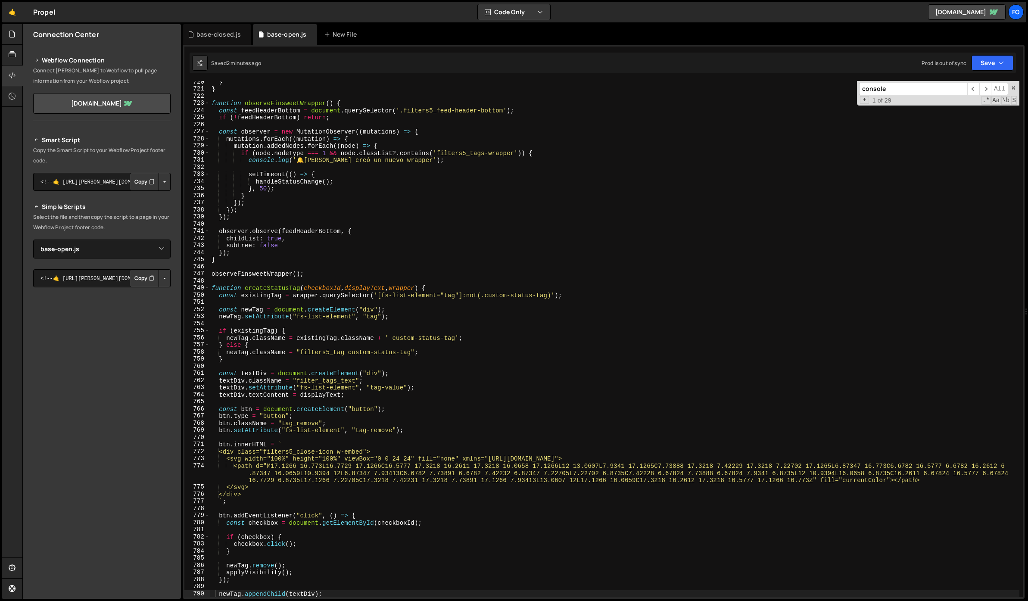
click at [320, 224] on div "} } function observeFinsweetWrapper ( ) { const feedHeaderBottom = document . q…" at bounding box center [614, 343] width 809 height 530
type textarea "}"
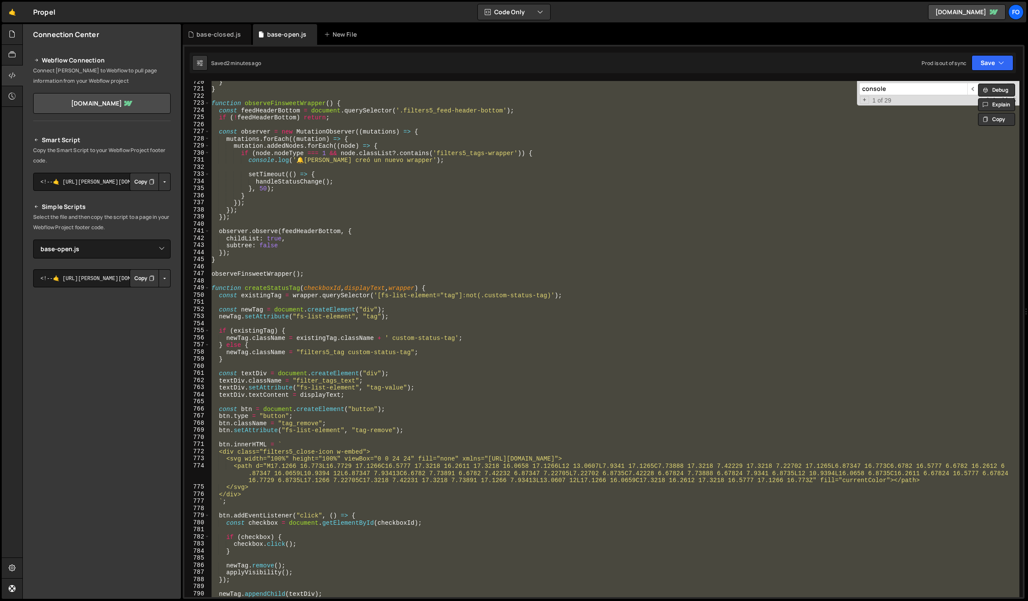
paste textarea
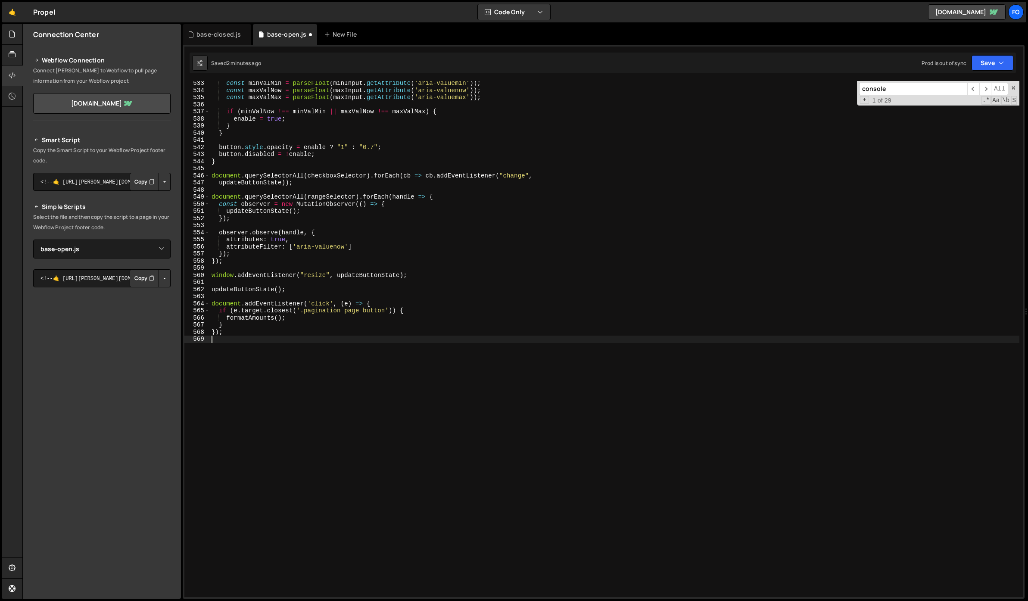
scroll to position [3811, 0]
click at [978, 65] on button "Save" at bounding box center [992, 63] width 42 height 16
click at [952, 90] on div "2 minutes ago" at bounding box center [950, 93] width 34 height 7
click at [466, 242] on div "const minValMin = parseFloat ( minInput . getAttribute ( 'aria-valuemin' )) ; c…" at bounding box center [614, 345] width 809 height 530
type textarea "});"
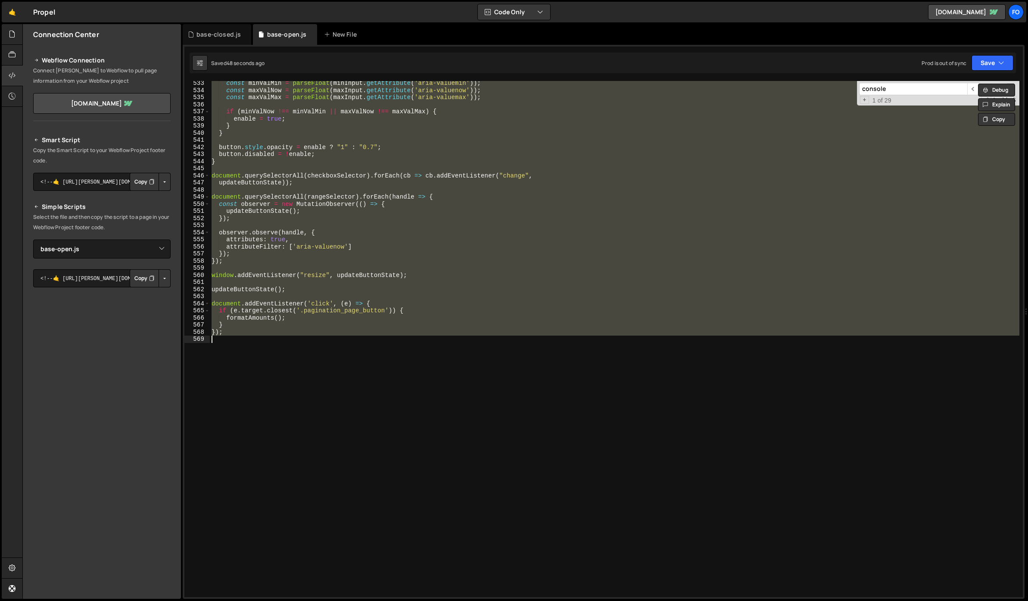
paste textarea
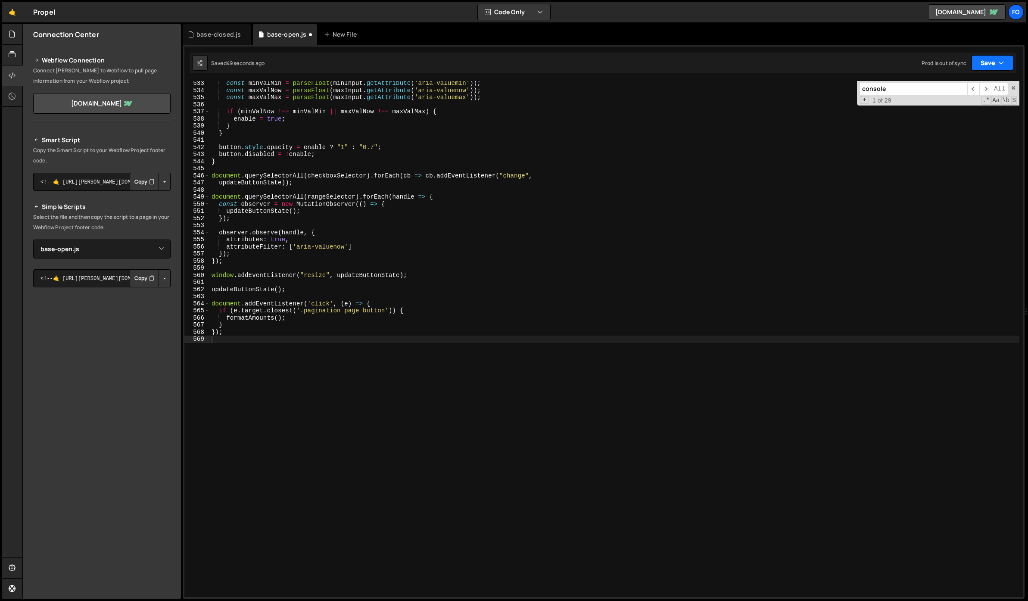
click at [995, 65] on button "Save" at bounding box center [992, 63] width 42 height 16
click at [954, 80] on div "Save to Staging S" at bounding box center [963, 84] width 90 height 9
drag, startPoint x: 904, startPoint y: 91, endPoint x: 860, endPoint y: 90, distance: 44.4
click at [860, 90] on input "console" at bounding box center [913, 89] width 108 height 12
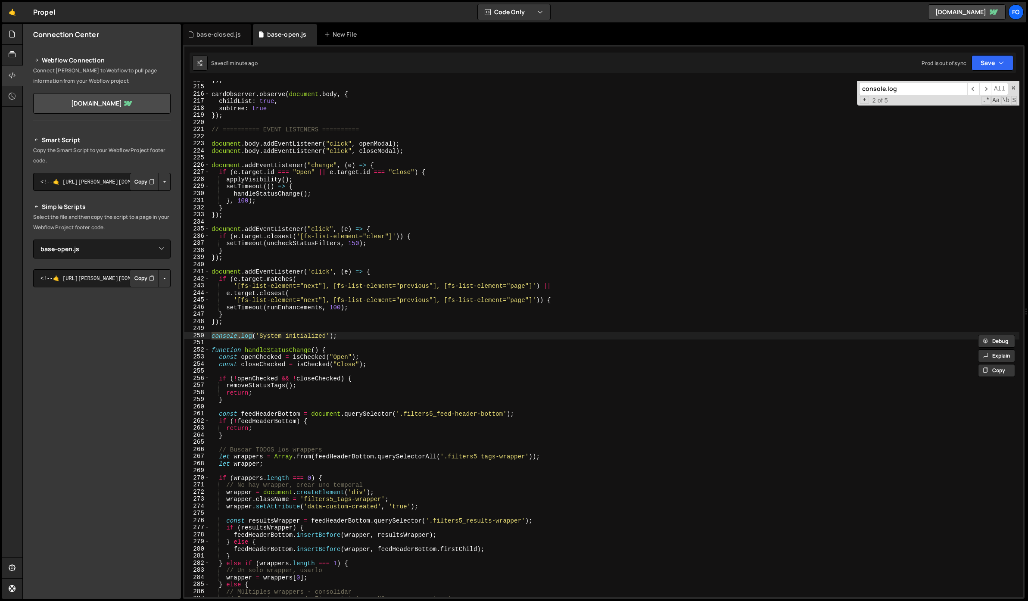
scroll to position [1519, 0]
type input "console.log"
click at [415, 249] on div "}) ; cardObserver . observe ( document . body , { childList : true , subtree : …" at bounding box center [614, 341] width 809 height 530
click at [352, 337] on div "}) ; cardObserver . observe ( document . body , { childList : true , subtree : …" at bounding box center [614, 341] width 809 height 530
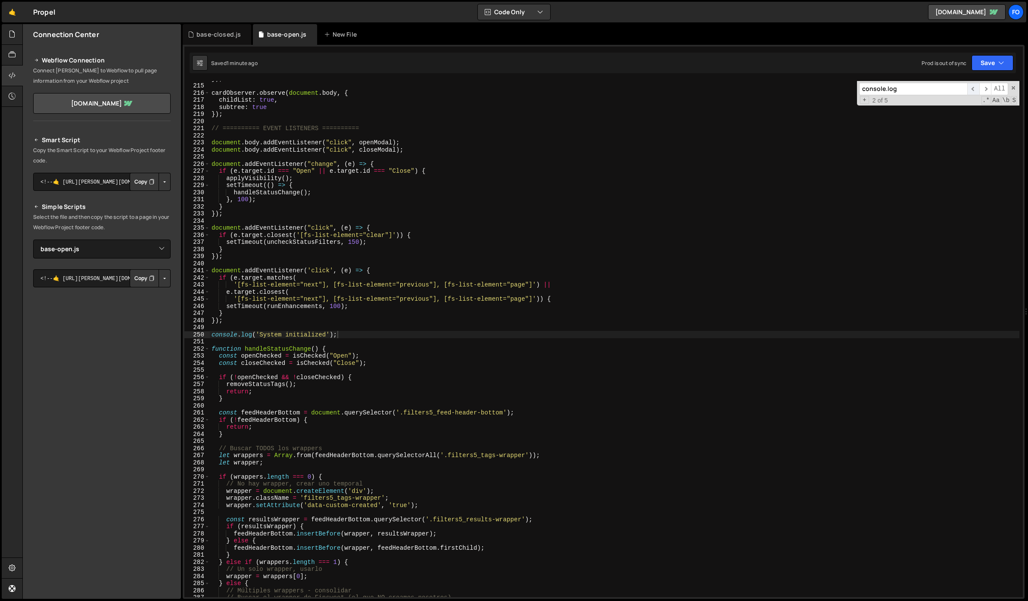
click at [969, 87] on span "​" at bounding box center [973, 89] width 12 height 12
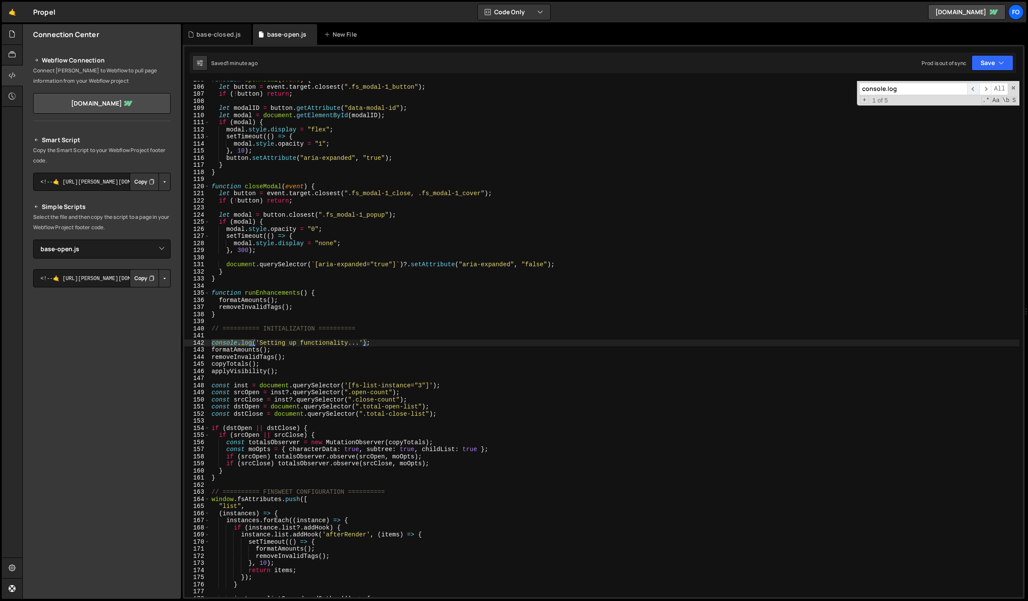
click at [969, 87] on span "​" at bounding box center [973, 89] width 12 height 12
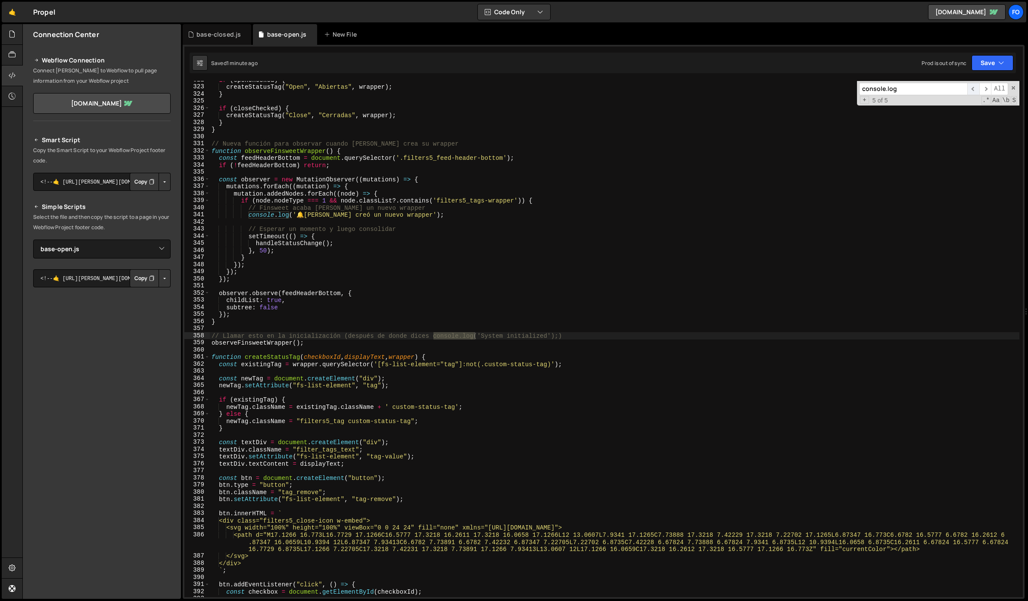
scroll to position [2286, 0]
click at [969, 87] on span "​" at bounding box center [973, 89] width 12 height 12
click at [469, 311] on div "if ( openChecked ) { createStatusTag ( "Open" , "Abiertas" , wrapper ) ; } if (…" at bounding box center [614, 341] width 809 height 530
click at [404, 297] on div "if ( openChecked ) { createStatusTag ( "Open" , "Abiertas" , wrapper ) ; } if (…" at bounding box center [614, 341] width 809 height 530
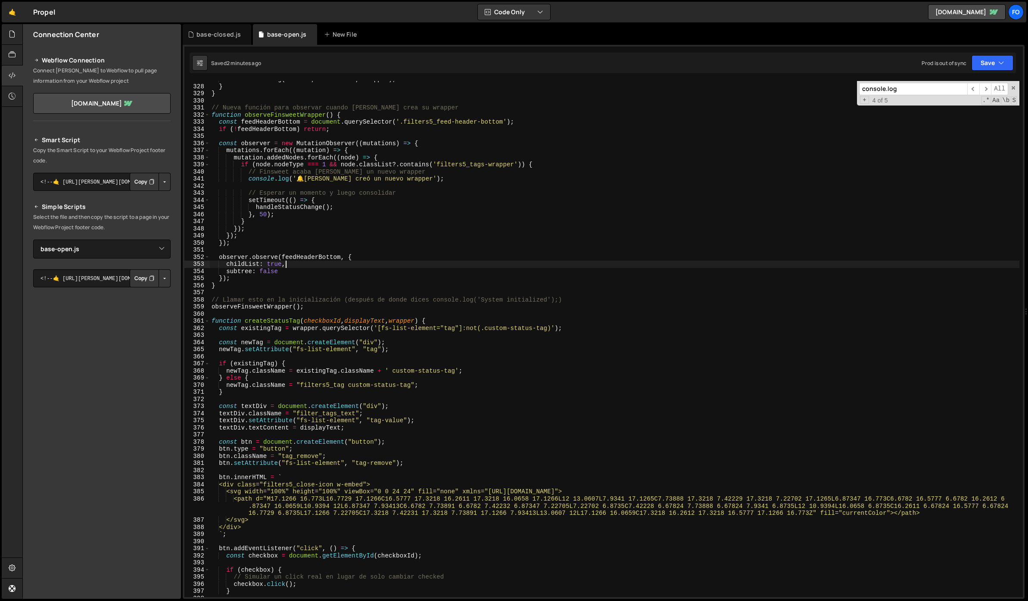
scroll to position [2326, 0]
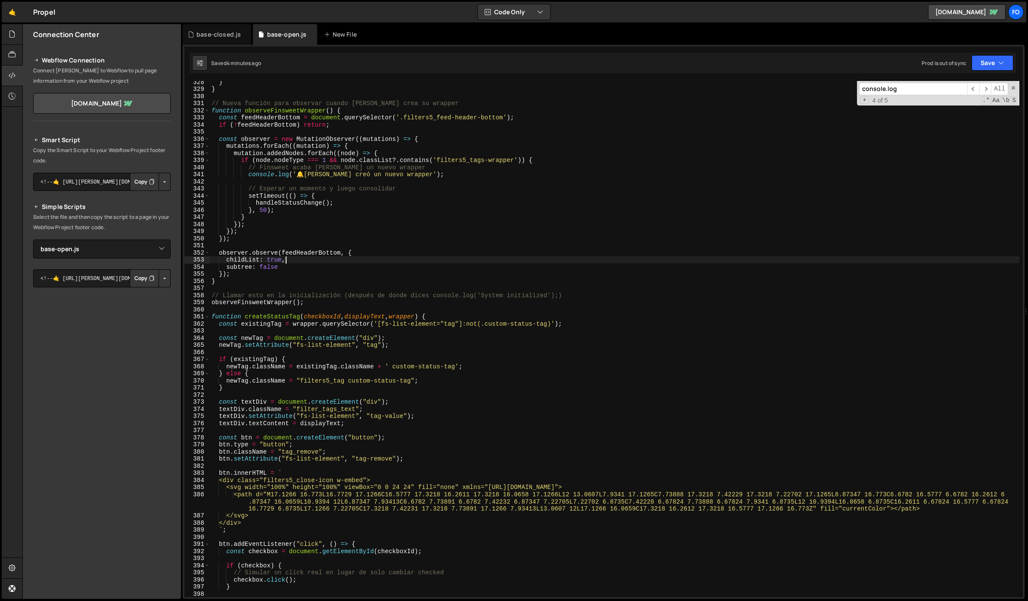
click at [146, 278] on button "Copy" at bounding box center [144, 278] width 29 height 18
click at [358, 223] on div "} } // Nueva función para observar cuando Finsweet crea su wrapper function obs…" at bounding box center [614, 343] width 809 height 530
type textarea "});"
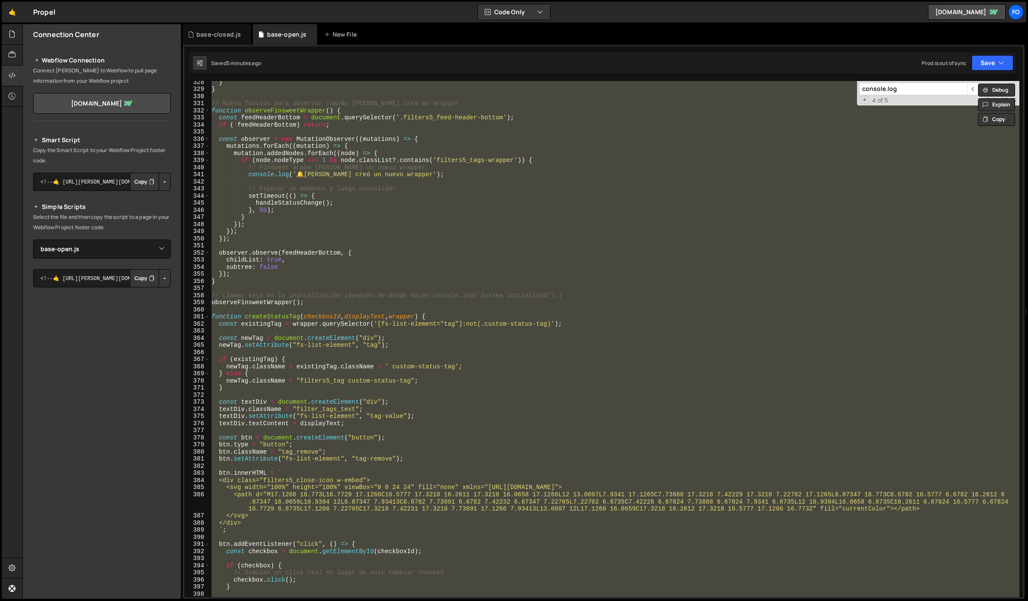
click at [639, 183] on div "} } // Nueva función para observar cuando Finsweet crea su wrapper function obs…" at bounding box center [614, 339] width 809 height 516
paste textarea
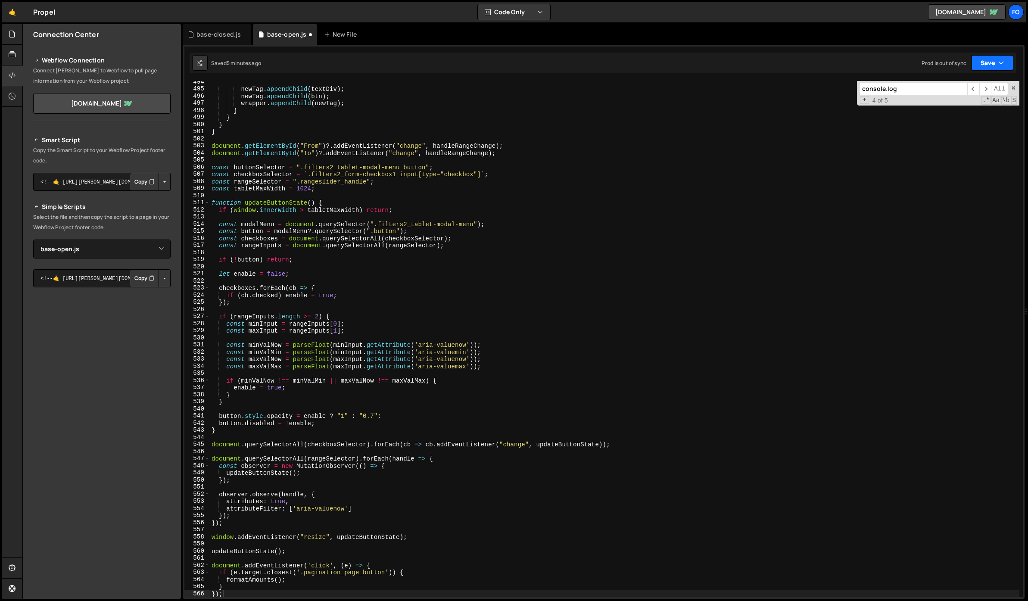
click at [987, 56] on button "Save" at bounding box center [992, 63] width 42 height 16
click at [961, 87] on div "Save to Staging S" at bounding box center [963, 84] width 90 height 9
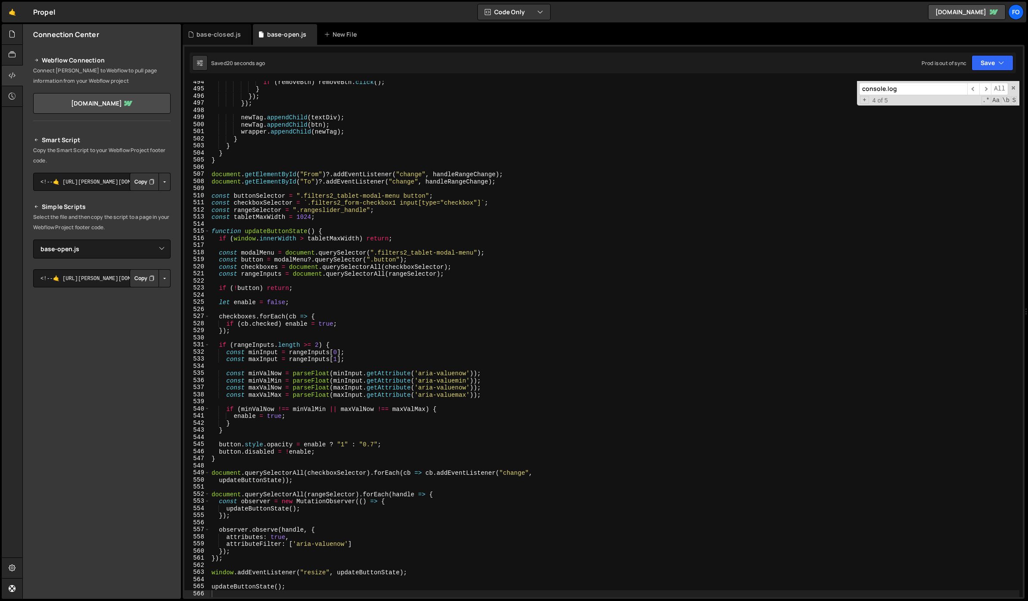
click at [373, 217] on div "if ( removeBtn ) removeBtn . click ( ) ; } }) ; }) ; newTag . appendChild ( tex…" at bounding box center [614, 343] width 809 height 530
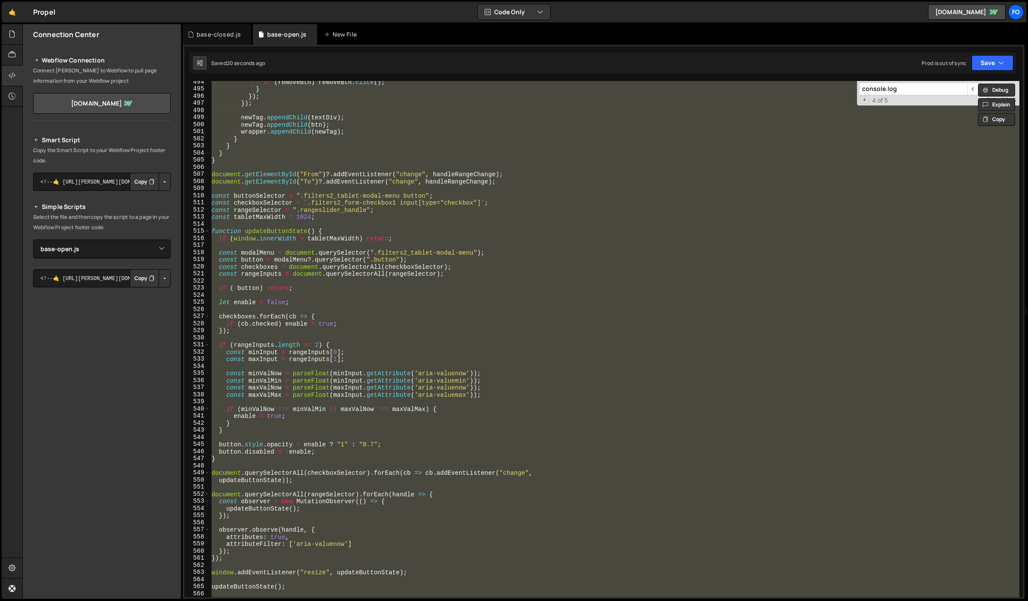
paste textarea
type textarea "});"
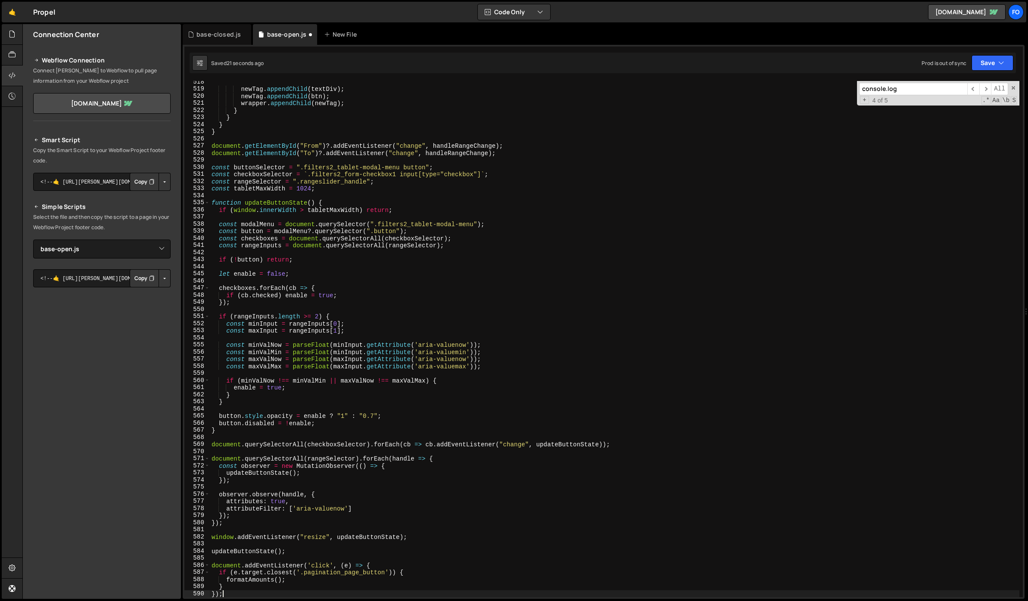
scroll to position [3706, 0]
click at [983, 59] on button "Save" at bounding box center [992, 63] width 42 height 16
click at [954, 84] on div "Save to Staging S" at bounding box center [963, 84] width 90 height 9
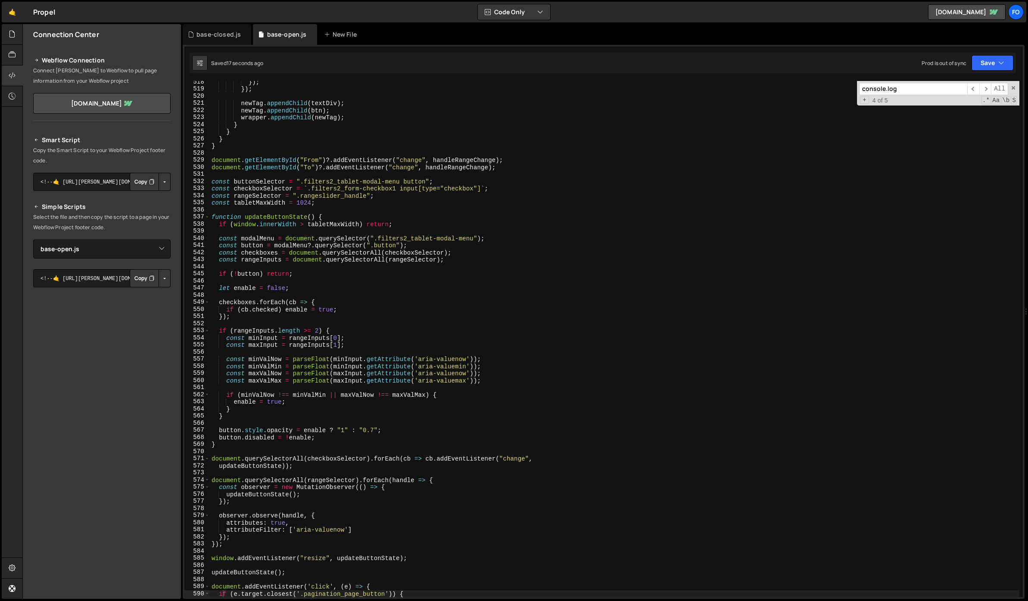
click at [381, 152] on div "}) ; }) ; newTag . appendChild ( textDiv ) ; newTag . appendChild ( btn ) ; wra…" at bounding box center [614, 343] width 809 height 530
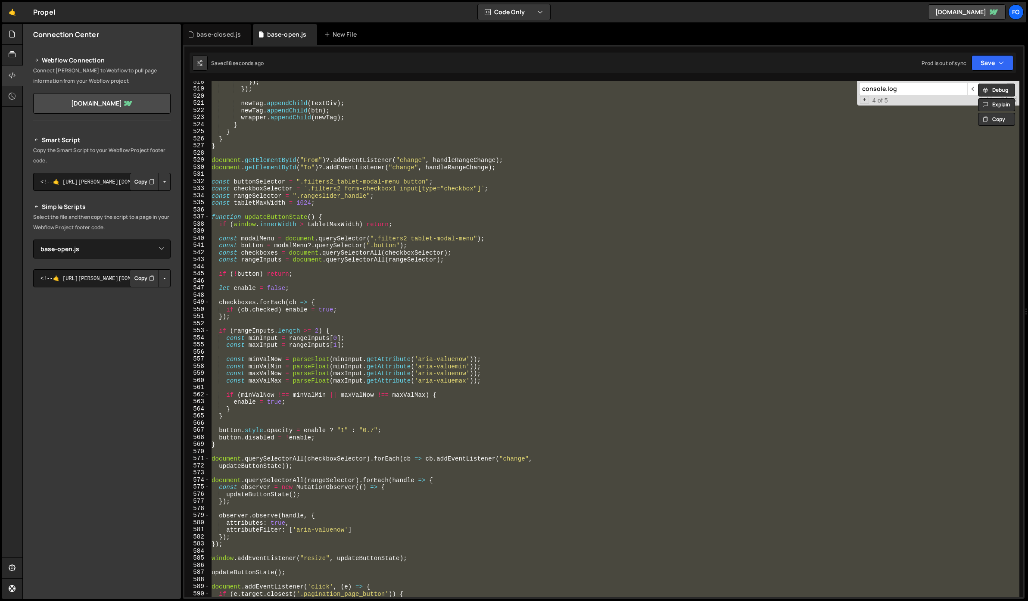
paste textarea
type textarea "});"
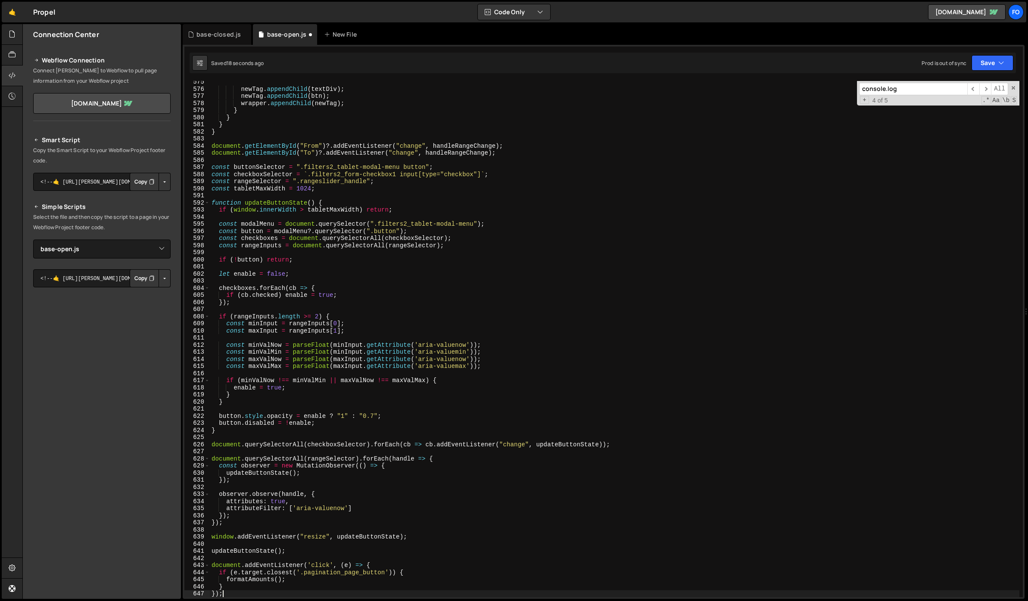
scroll to position [4111, 0]
click at [976, 58] on button "Save" at bounding box center [992, 63] width 42 height 16
click at [970, 84] on div "Save to Staging S" at bounding box center [963, 84] width 90 height 9
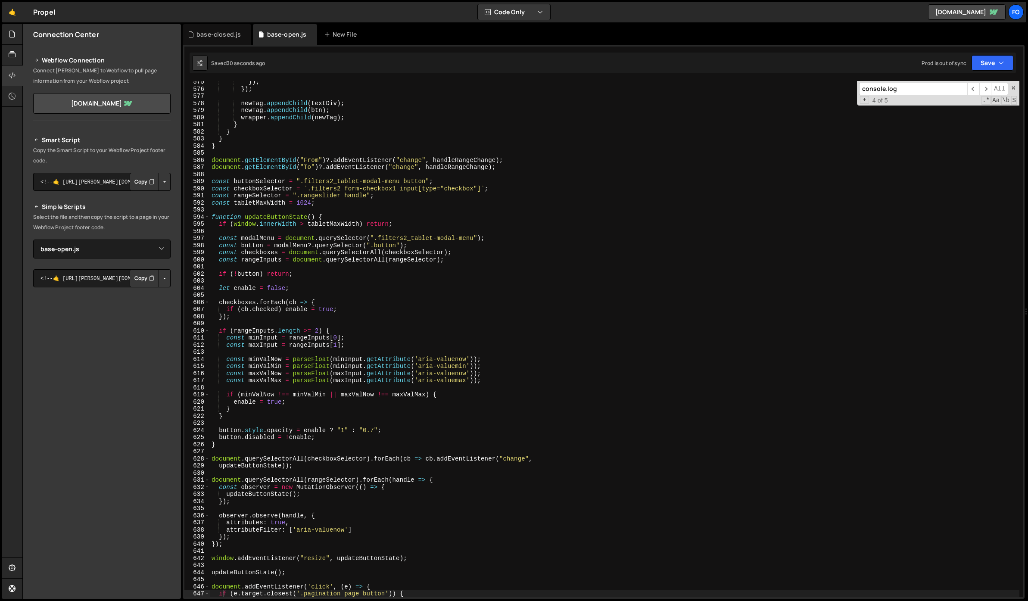
click at [390, 206] on div "}) ; }) ; newTag . appendChild ( textDiv ) ; newTag . appendChild ( btn ) ; wra…" at bounding box center [614, 343] width 809 height 530
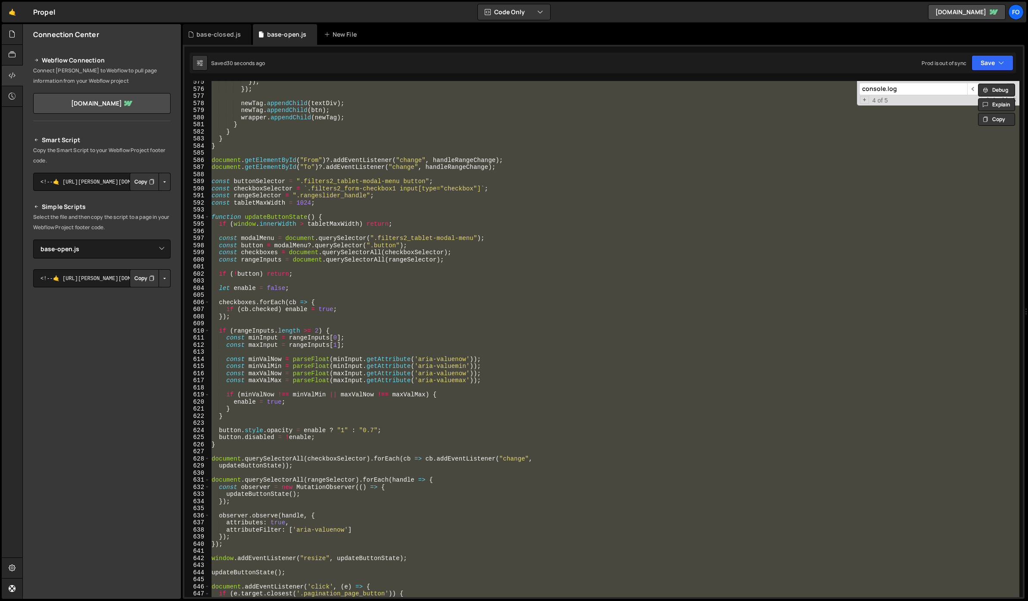
paste textarea
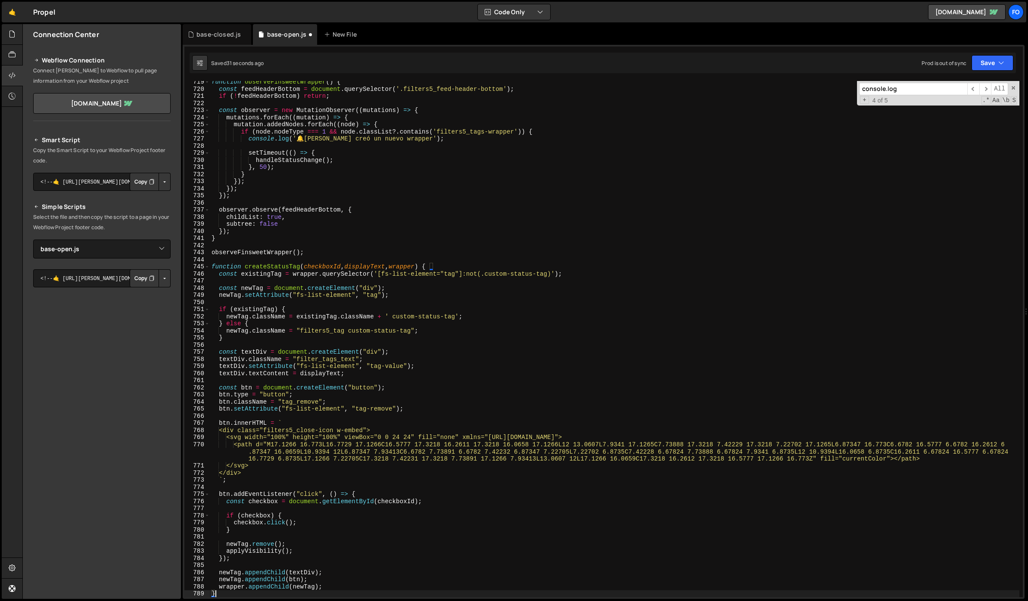
scroll to position [5134, 0]
click at [973, 67] on button "Save" at bounding box center [992, 63] width 42 height 16
click at [940, 99] on button "Save to Staging S Saved 32 seconds ago" at bounding box center [962, 89] width 103 height 28
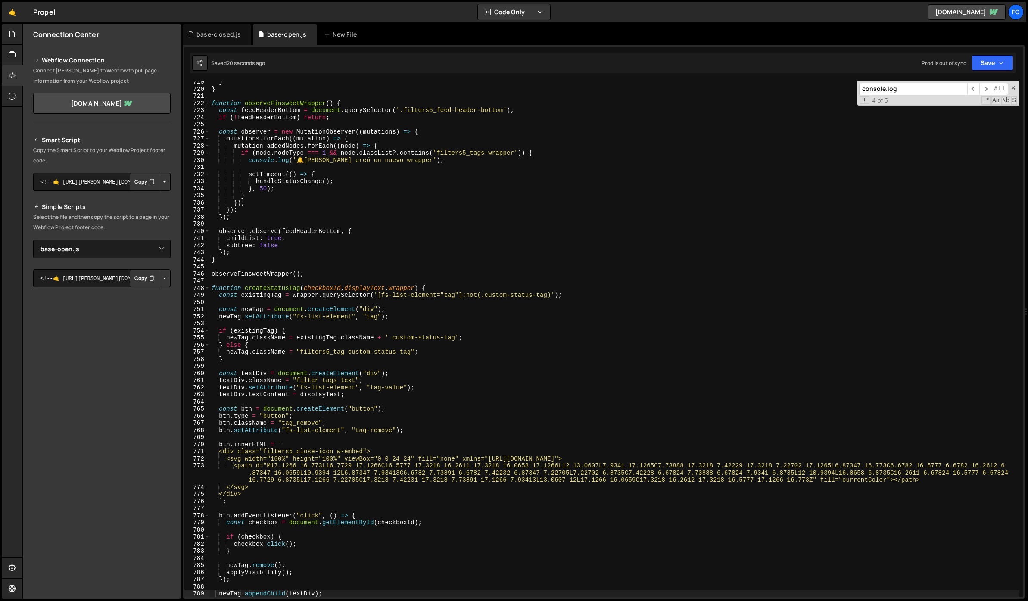
click at [526, 161] on div "} } function observeFinsweetWrapper ( ) { const feedHeaderBottom = document . q…" at bounding box center [614, 343] width 809 height 530
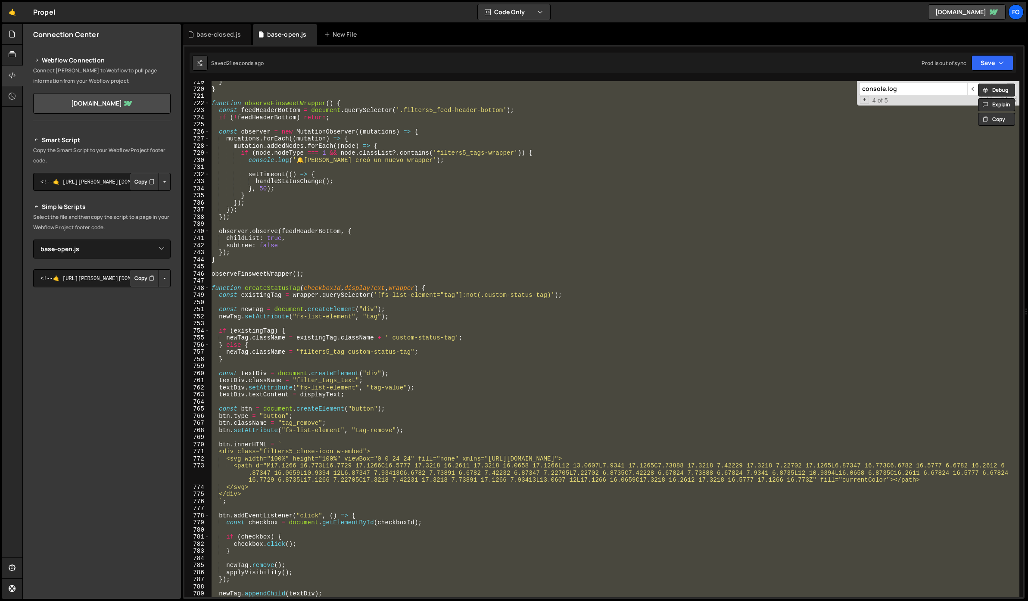
paste textarea
type textarea "}"
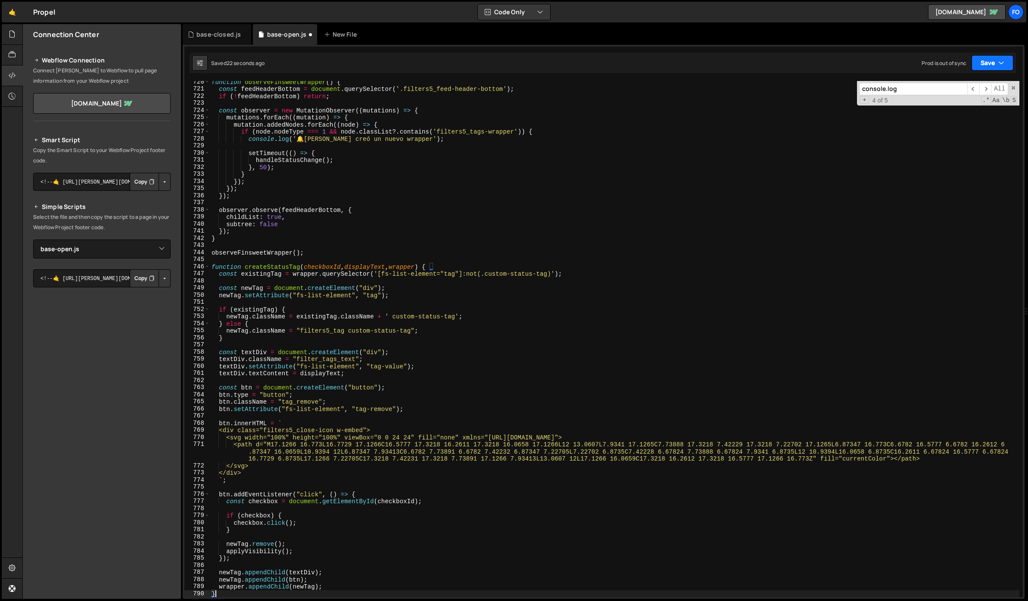
click at [984, 65] on button "Save" at bounding box center [992, 63] width 42 height 16
click at [959, 84] on div "Save to Staging S" at bounding box center [963, 84] width 90 height 9
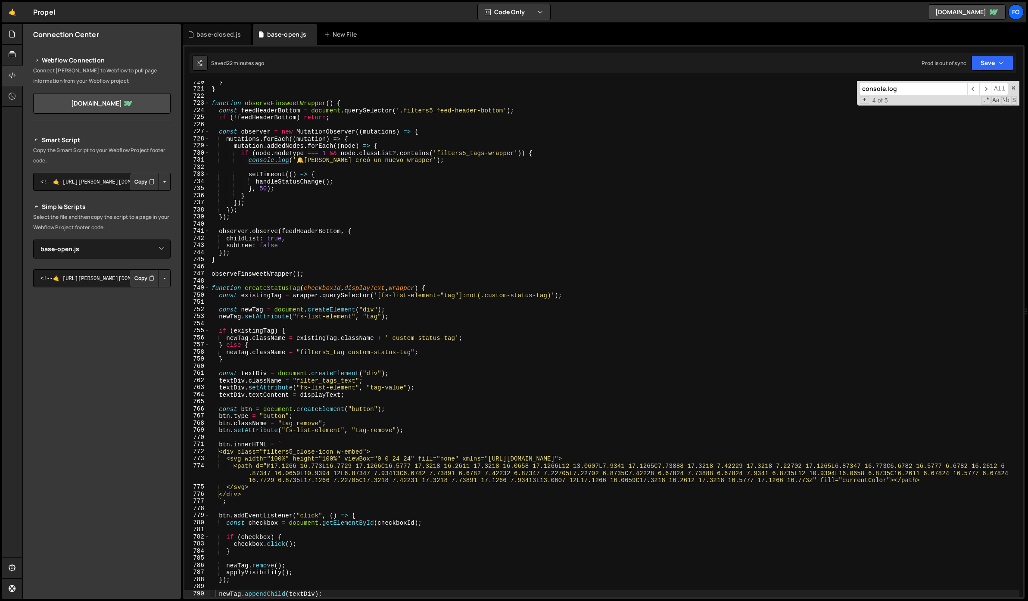
drag, startPoint x: 908, startPoint y: 87, endPoint x: 850, endPoint y: 88, distance: 58.2
click at [850, 88] on div "} } function observeFinsweetWrapper ( ) { const feedHeaderBottom = document . q…" at bounding box center [614, 339] width 809 height 516
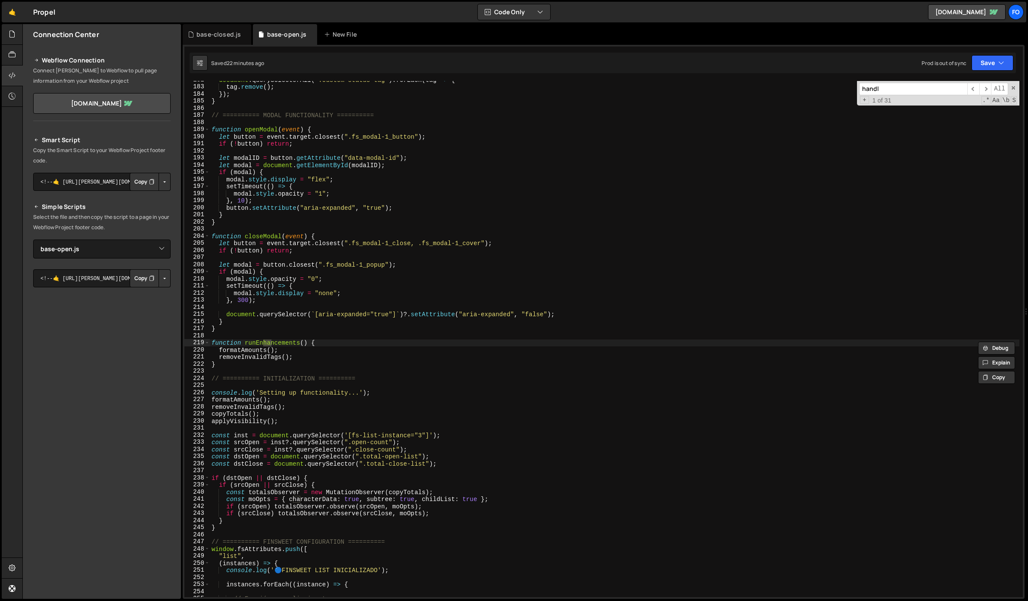
scroll to position [2102, 0]
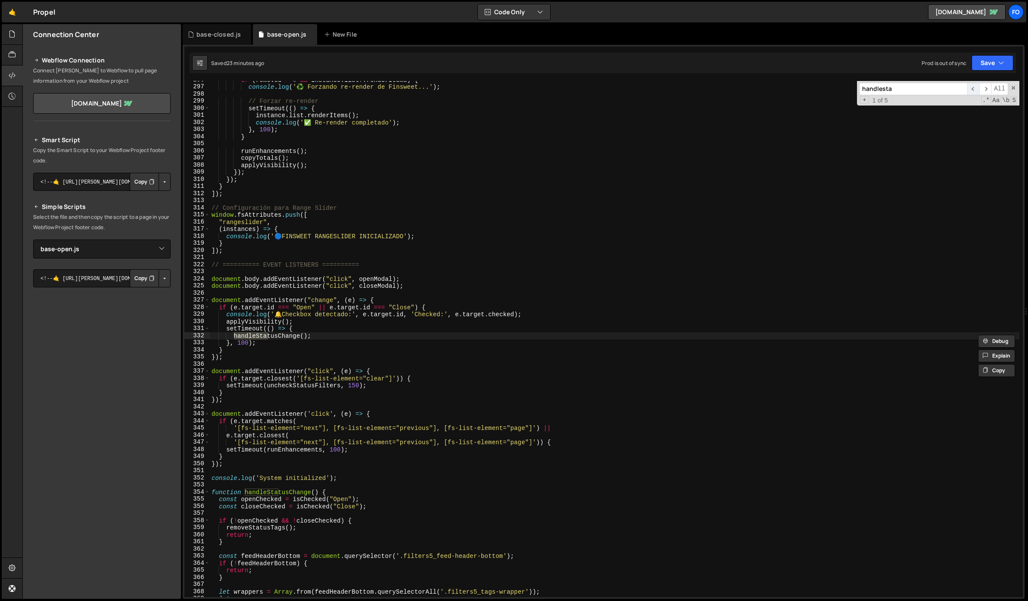
type input "handlesta"
click at [975, 87] on span "​" at bounding box center [973, 89] width 12 height 12
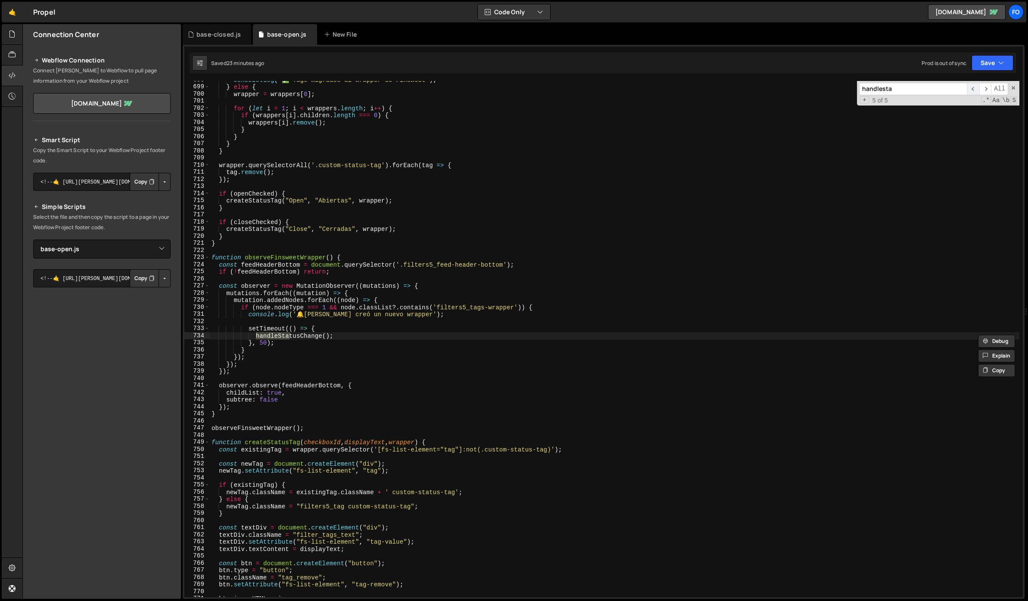
click at [975, 87] on span "​" at bounding box center [973, 89] width 12 height 12
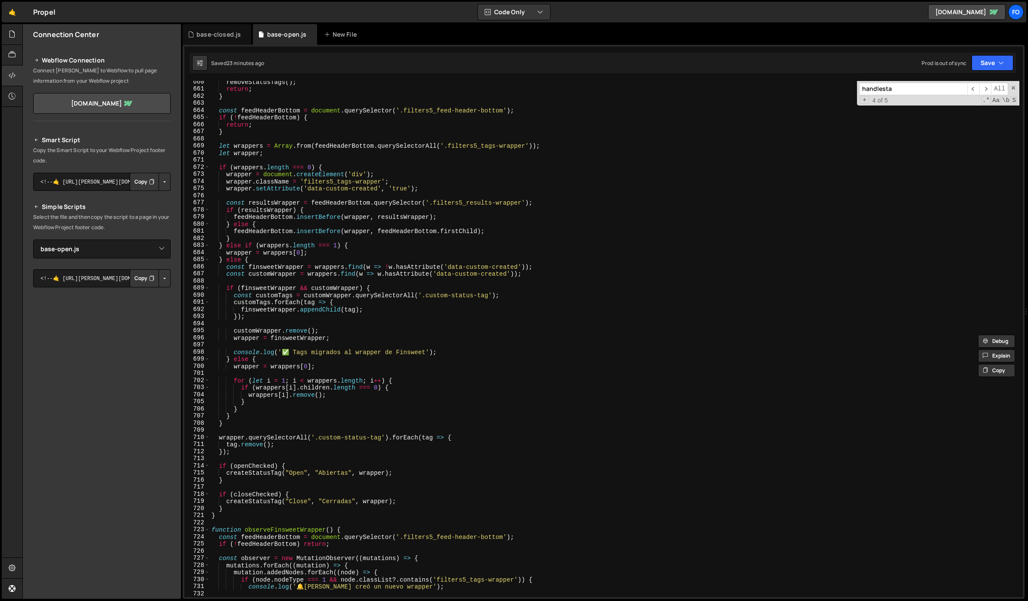
scroll to position [4627, 0]
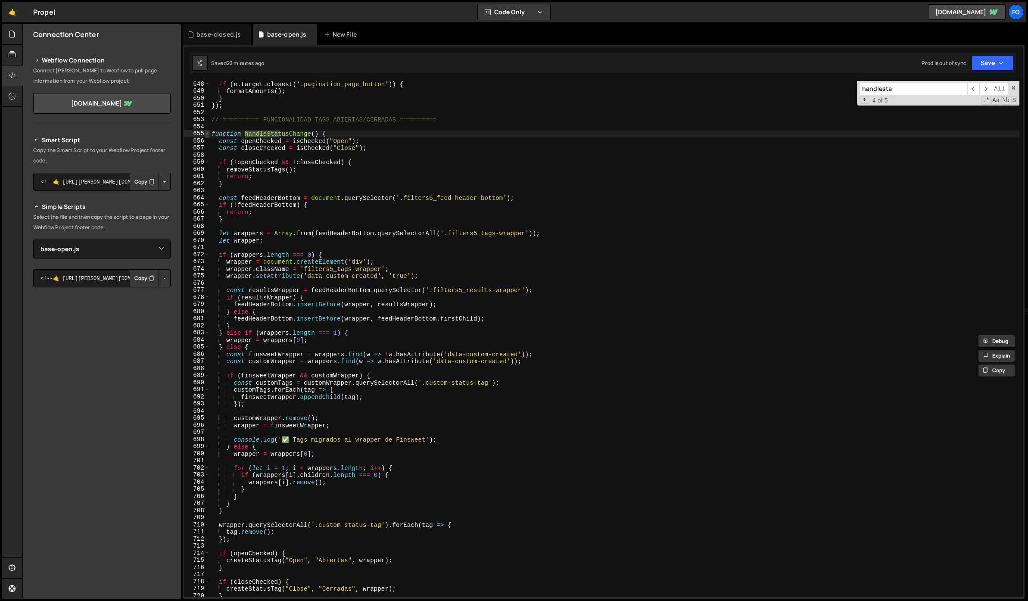
click at [208, 133] on span at bounding box center [207, 133] width 5 height 7
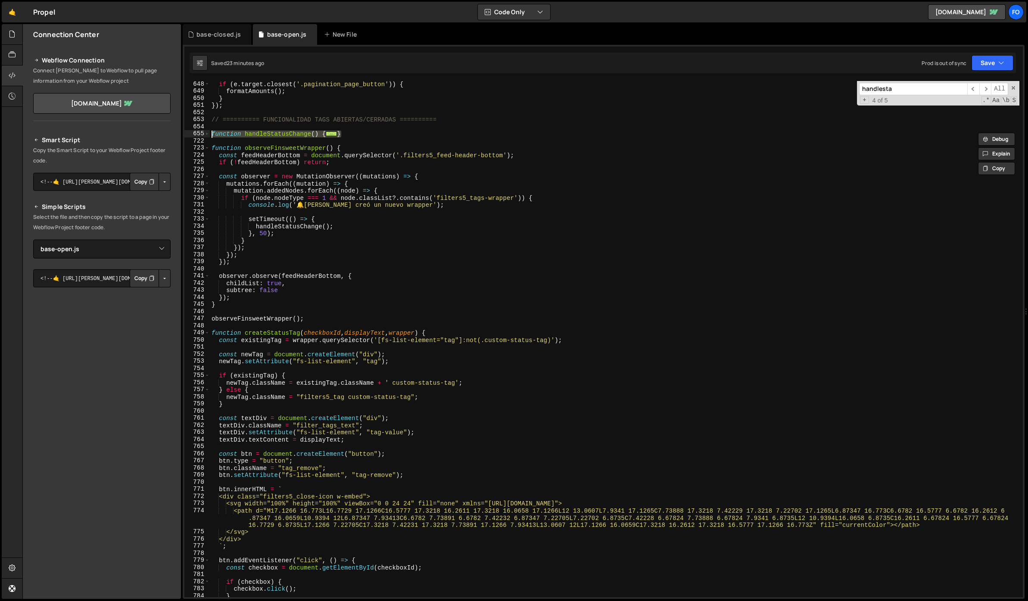
drag, startPoint x: 350, startPoint y: 135, endPoint x: 212, endPoint y: 134, distance: 137.8
click at [212, 134] on div "if ( e . target . closest ( '.pagination_page_button' )) { formatAmounts ( ) ; …" at bounding box center [614, 346] width 809 height 530
paste textarea "observeFinsweetWrapper("
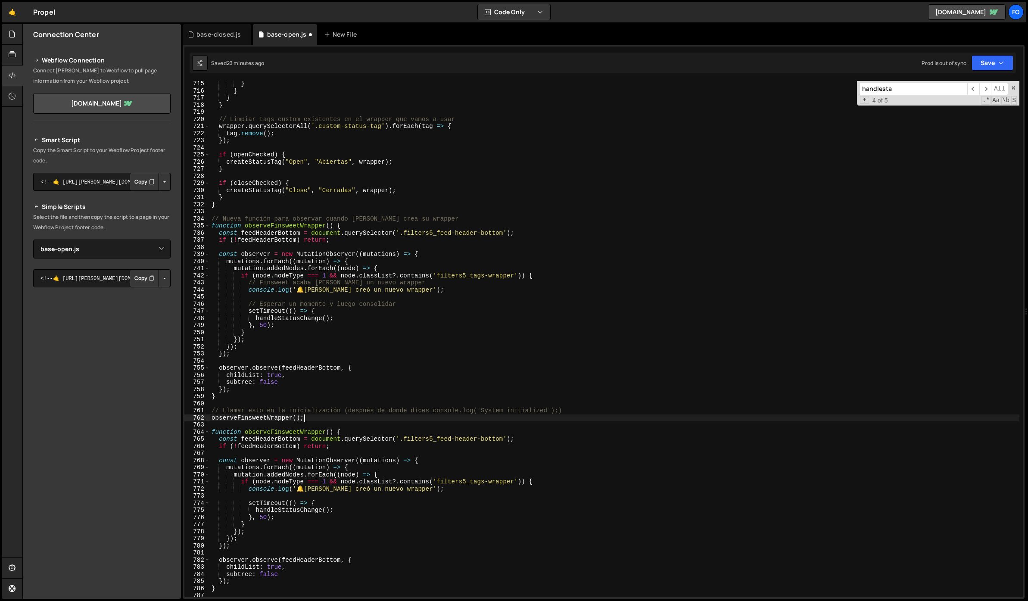
scroll to position [5178, 0]
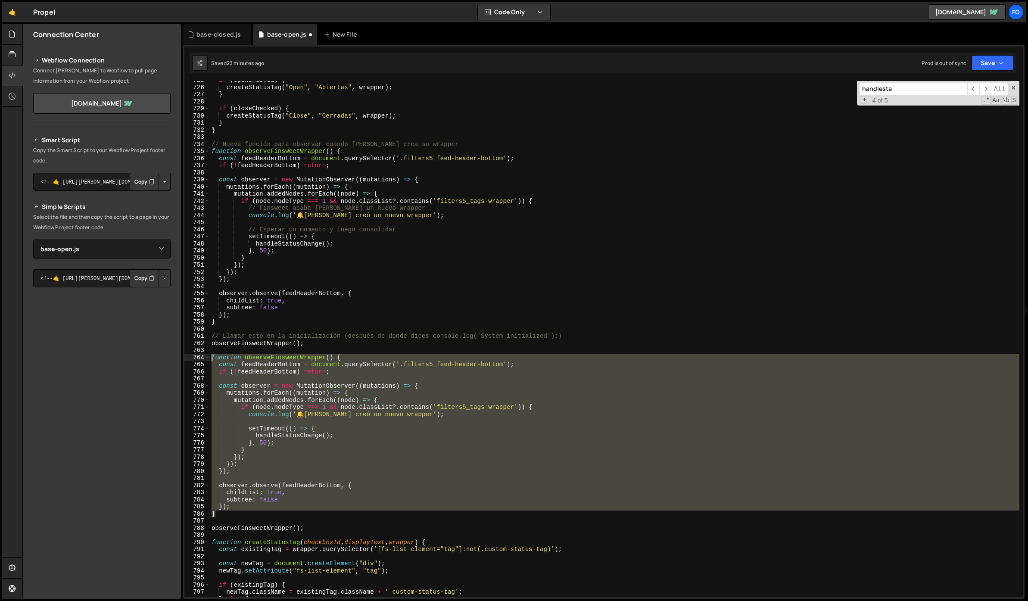
drag, startPoint x: 224, startPoint y: 515, endPoint x: 194, endPoint y: 356, distance: 161.4
click at [194, 356] on div "observeFinsweetWrapper(); 725 726 727 728 729 730 731 732 733 734 735 736 737 7…" at bounding box center [603, 339] width 838 height 516
type textarea "function observeFinsweetWrapper() { const feedHeaderBottom = document.querySele…"
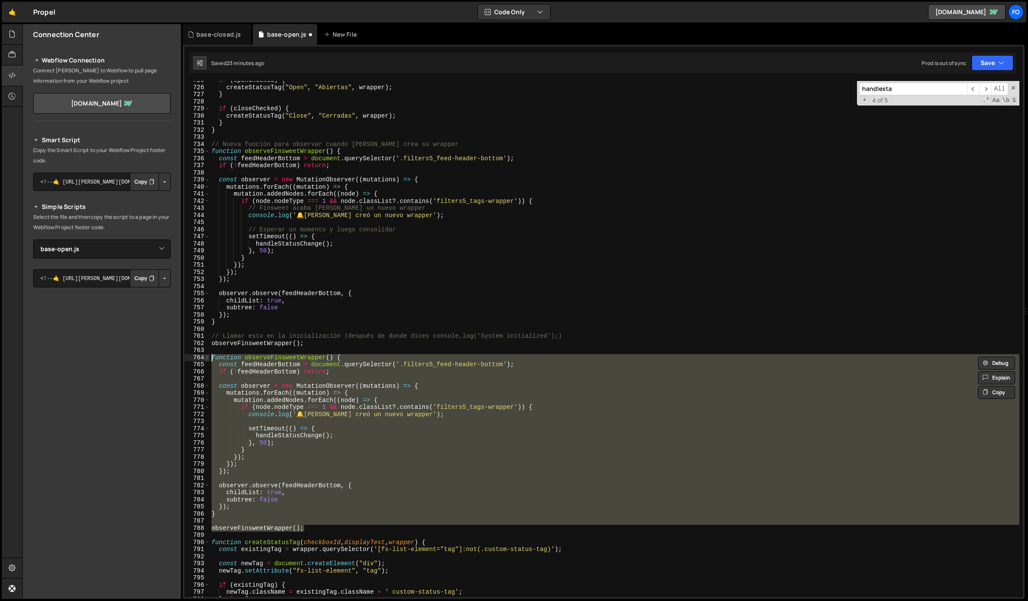
drag, startPoint x: 307, startPoint y: 526, endPoint x: 207, endPoint y: 357, distance: 196.9
click at [207, 357] on div "function observeFinsweetWrapper() { const feedHeaderBottom = document.querySele…" at bounding box center [603, 339] width 838 height 516
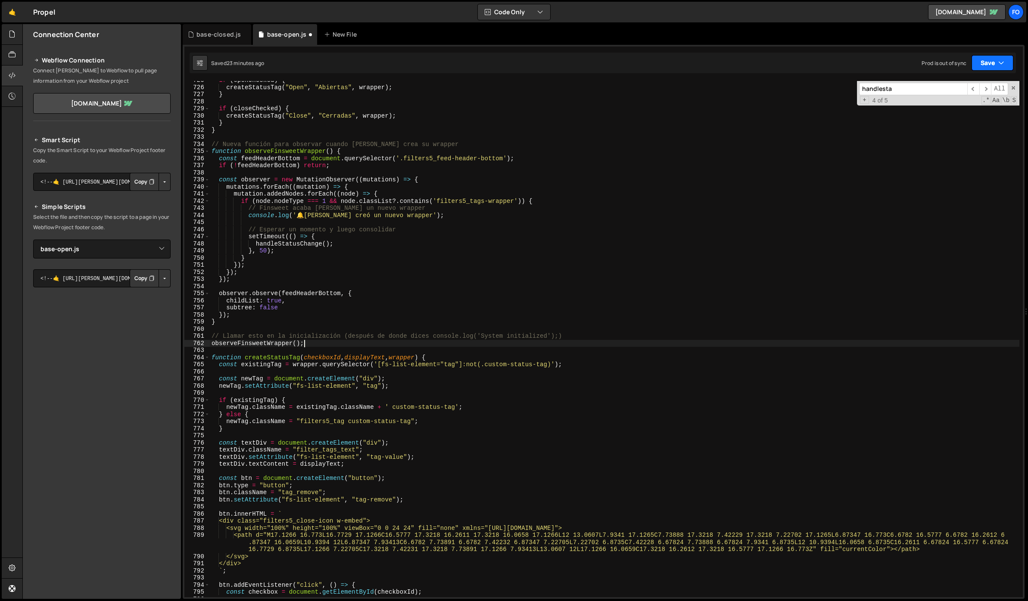
drag, startPoint x: 997, startPoint y: 56, endPoint x: 989, endPoint y: 61, distance: 9.1
click at [996, 56] on button "Save" at bounding box center [992, 63] width 42 height 16
click at [930, 90] on div "Saved 23 minutes ago" at bounding box center [963, 93] width 90 height 10
click at [989, 65] on button "Save" at bounding box center [992, 63] width 42 height 16
click at [937, 90] on div "40 seconds ago" at bounding box center [952, 93] width 39 height 7
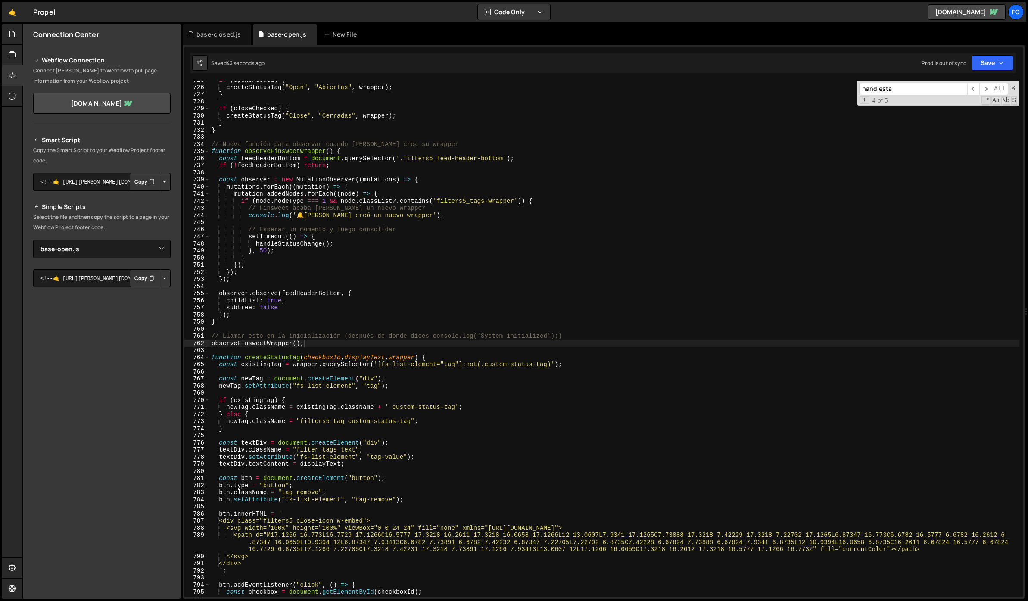
type textarea "// Llamar esto en la inicialización (después de donde dices console.log('System…"
drag, startPoint x: 578, startPoint y: 335, endPoint x: 207, endPoint y: 337, distance: 370.9
click at [207, 337] on div "// Llamar esto en la inicialización (después de donde dices console.log('System…" at bounding box center [603, 339] width 838 height 516
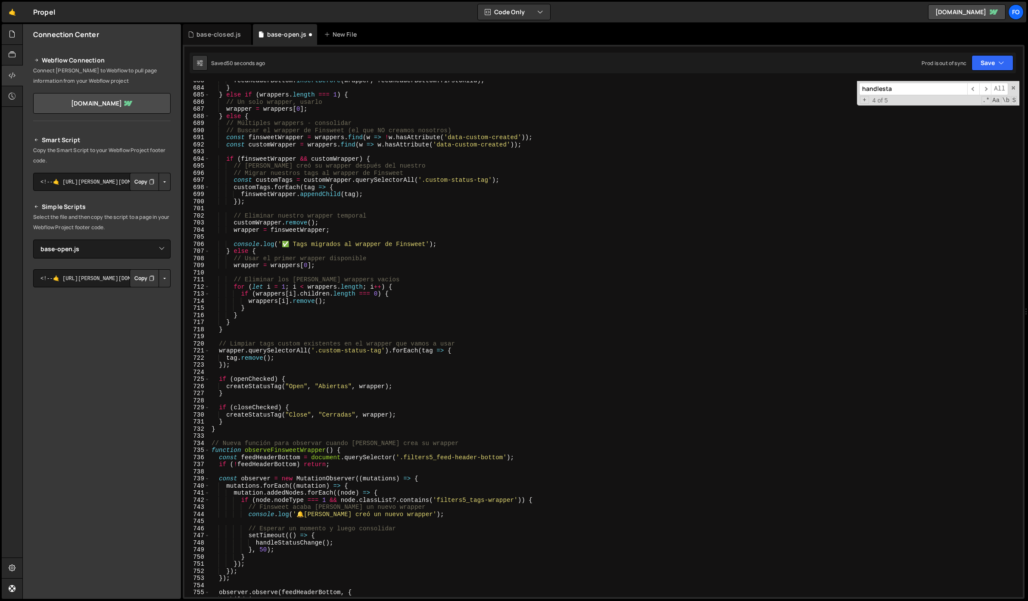
scroll to position [4847, 0]
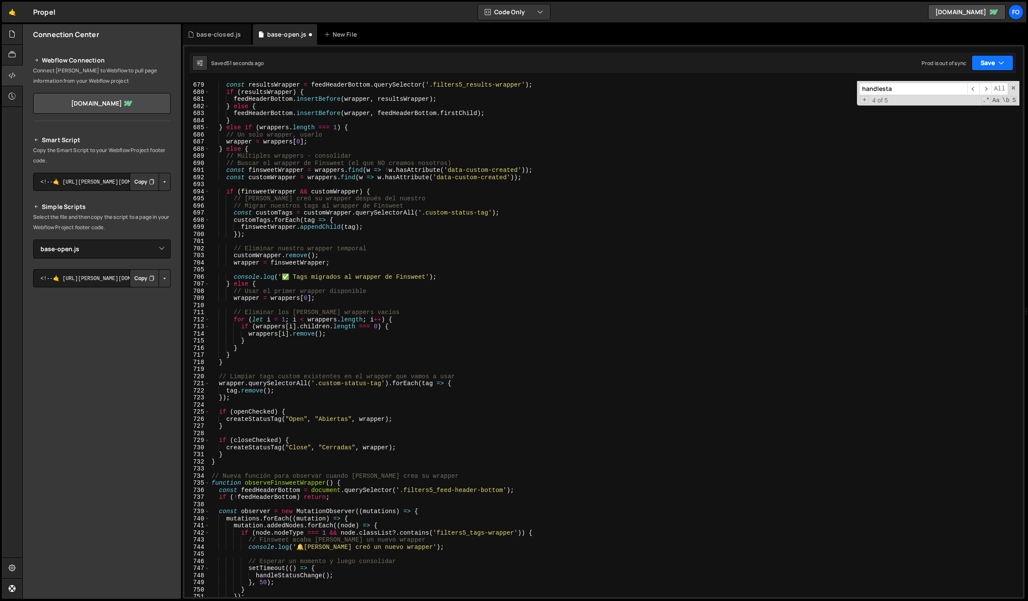
click at [984, 63] on button "Save" at bounding box center [992, 63] width 42 height 16
click at [977, 77] on button "Save to Staging S Saved 51 seconds ago" at bounding box center [962, 89] width 103 height 28
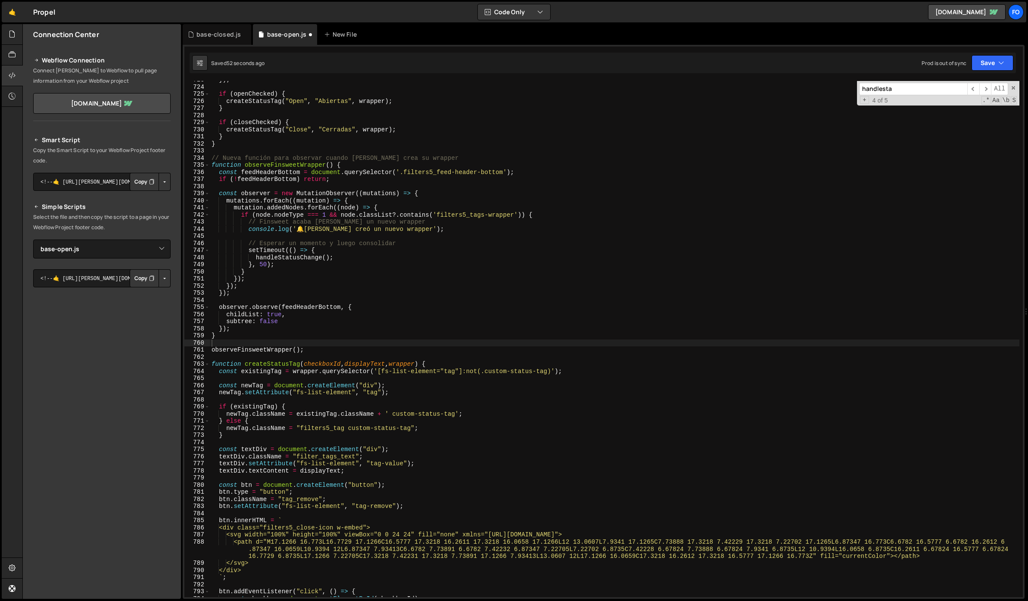
scroll to position [5165, 0]
click at [150, 182] on icon "Button group with nested dropdown" at bounding box center [151, 181] width 5 height 9
click at [429, 199] on div "}) ; if ( openChecked ) { createStatusTag ( "Open" , "Abiertas" , wrapper ) ; }…" at bounding box center [614, 341] width 809 height 530
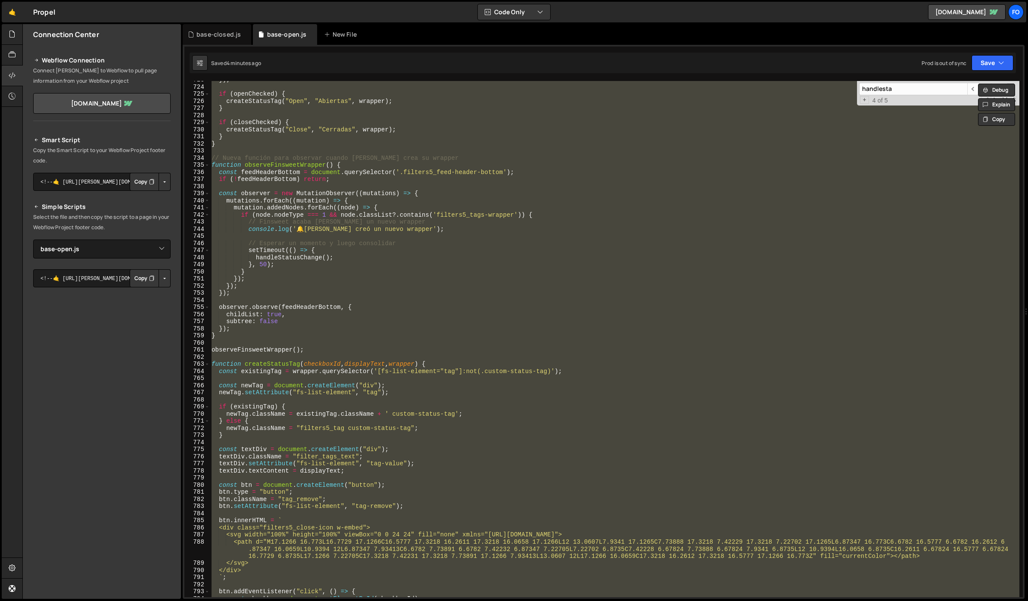
click at [695, 175] on div "}) ; if ( openChecked ) { createStatusTag ( "Open" , "Abiertas" , wrapper ) ; }…" at bounding box center [614, 339] width 809 height 516
paste textarea
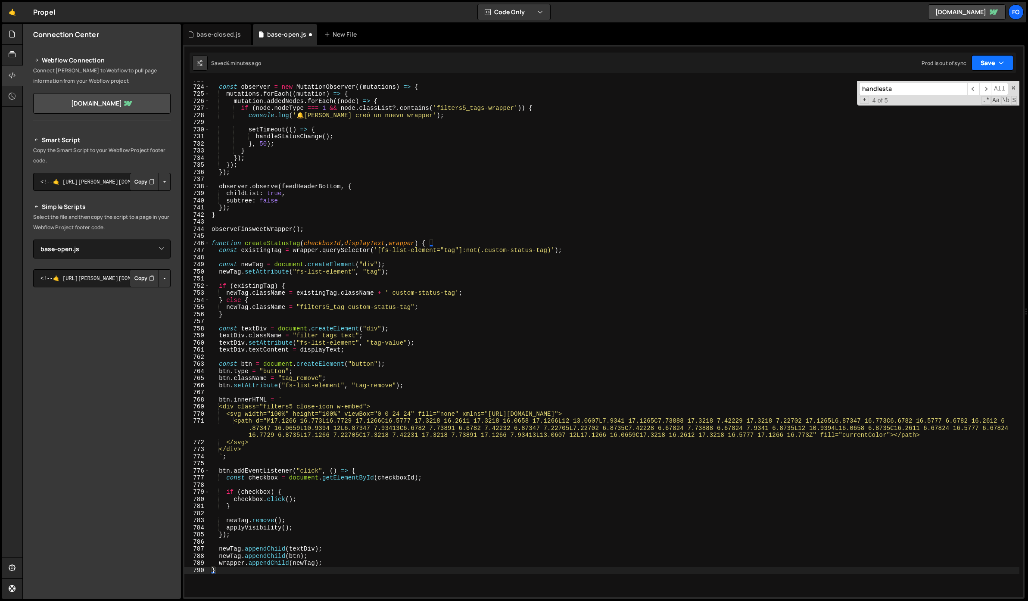
click at [976, 65] on button "Save" at bounding box center [992, 63] width 42 height 16
click at [950, 81] on div "Save to Staging S" at bounding box center [963, 84] width 90 height 9
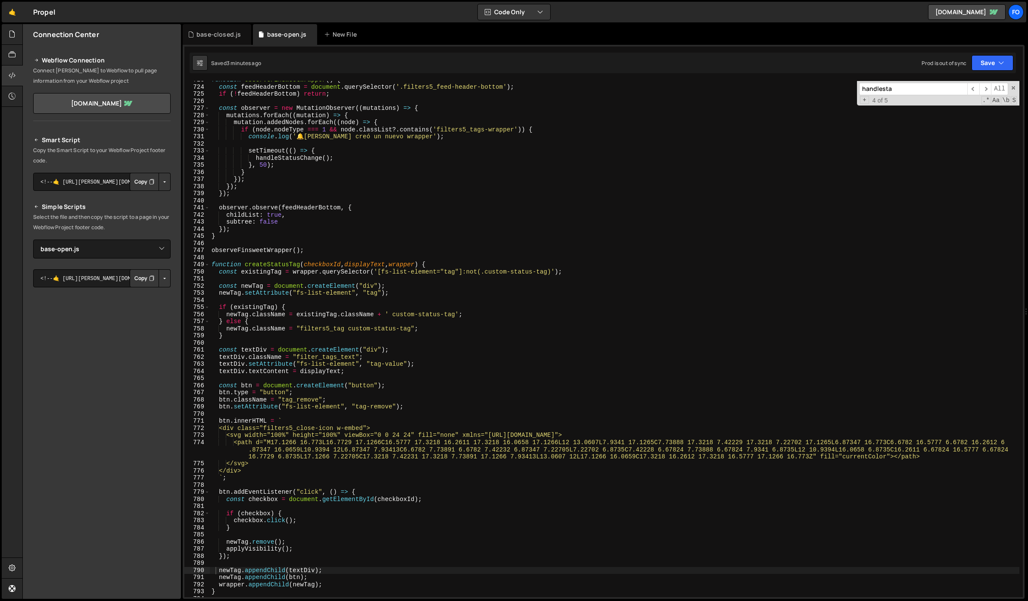
click at [412, 247] on div "function observeFinsweetWrapper ( ) { const feedHeaderBottom = document . query…" at bounding box center [614, 341] width 809 height 530
click at [746, 161] on div "function observeFinsweetWrapper ( ) { const feedHeaderBottom = document . query…" at bounding box center [614, 341] width 809 height 530
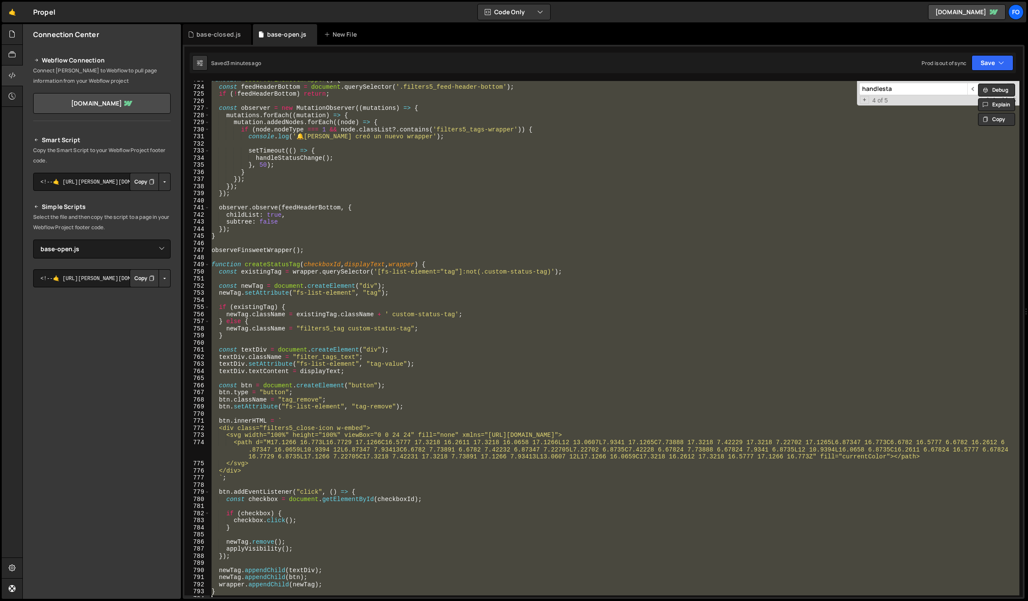
paste textarea
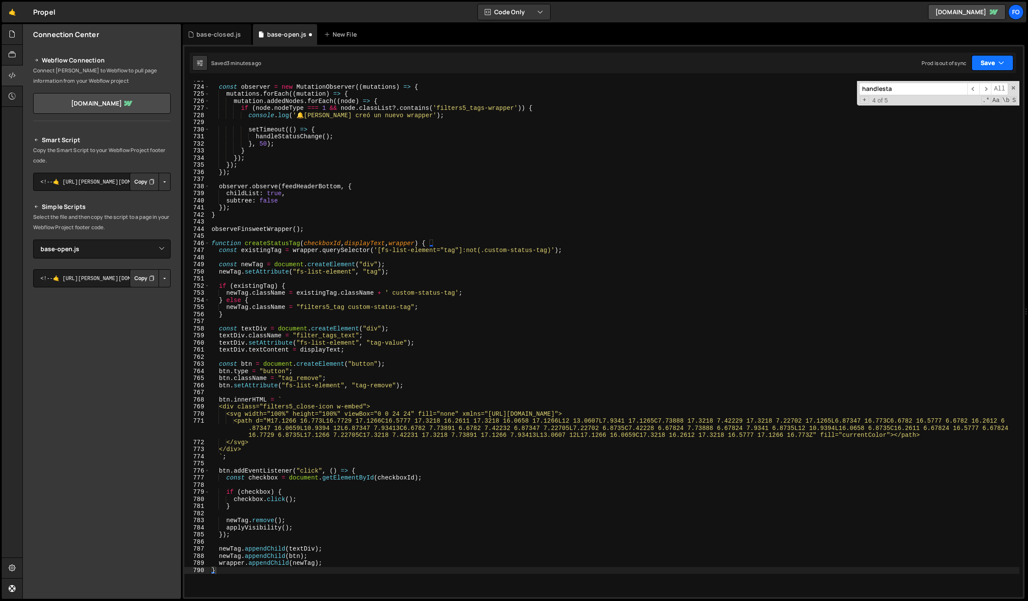
click at [990, 61] on button "Save" at bounding box center [992, 63] width 42 height 16
click at [948, 92] on div "3 minutes ago" at bounding box center [950, 93] width 34 height 7
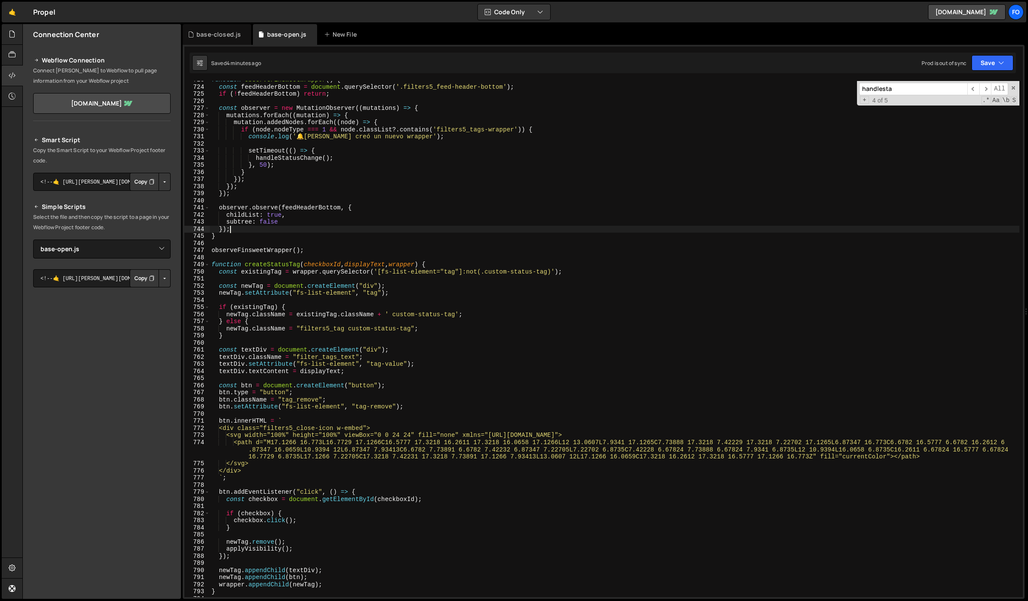
click at [408, 231] on div "function observeFinsweetWrapper ( ) { const feedHeaderBottom = document . query…" at bounding box center [614, 341] width 809 height 530
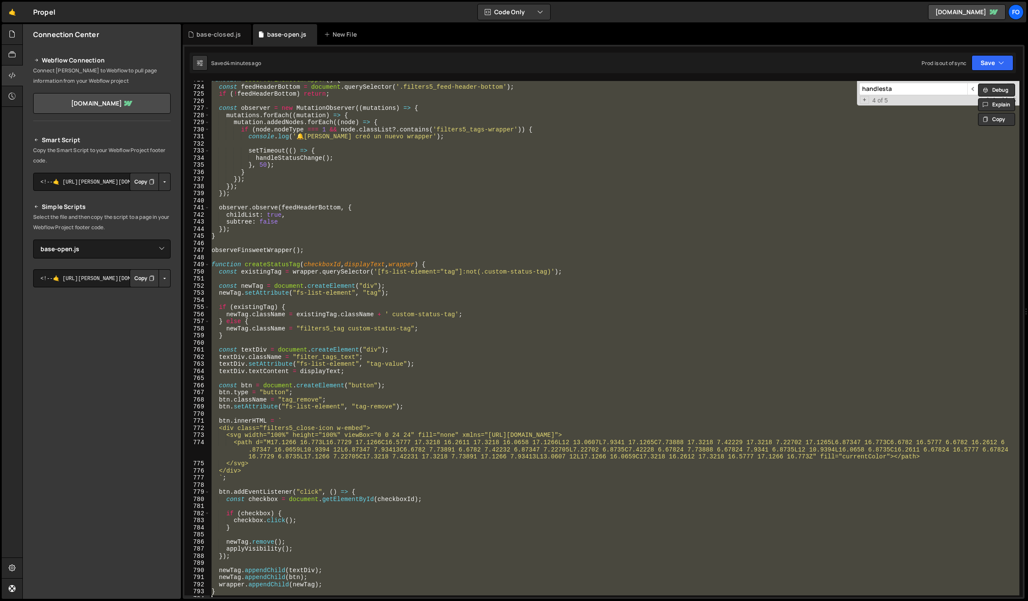
paste textarea
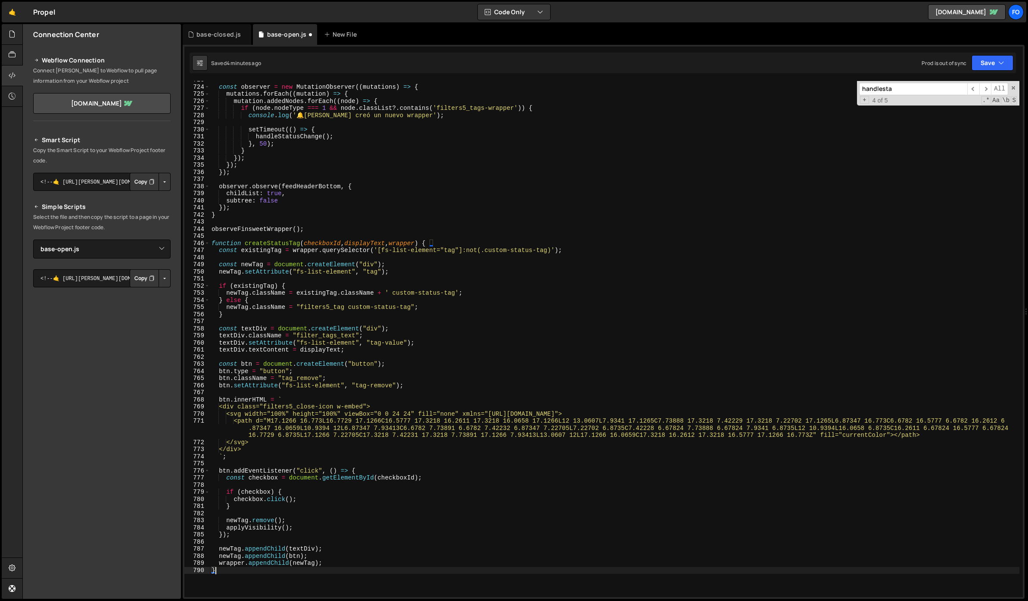
click at [983, 73] on div "} 723 724 725 726 727 728 729 730 731 732 733 734 735 736 737 738 739 740 741 7…" at bounding box center [604, 322] width 842 height 554
click at [980, 69] on button "Save" at bounding box center [992, 63] width 42 height 16
click at [961, 87] on div "Save to Staging S" at bounding box center [963, 84] width 90 height 9
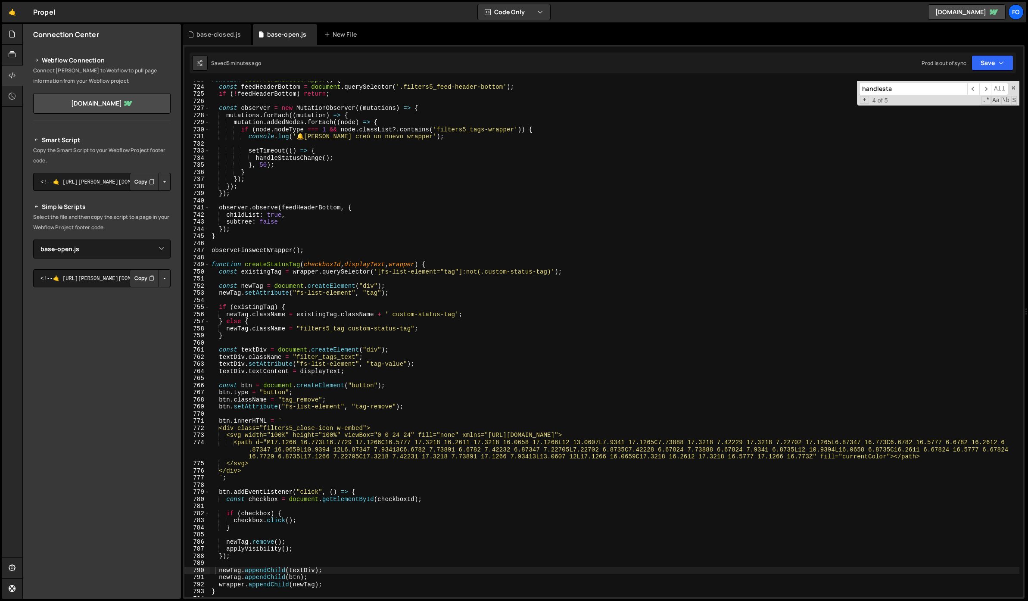
click at [414, 219] on div "function observeFinsweetWrapper ( ) { const feedHeaderBottom = document . query…" at bounding box center [614, 341] width 809 height 530
type textarea "}"
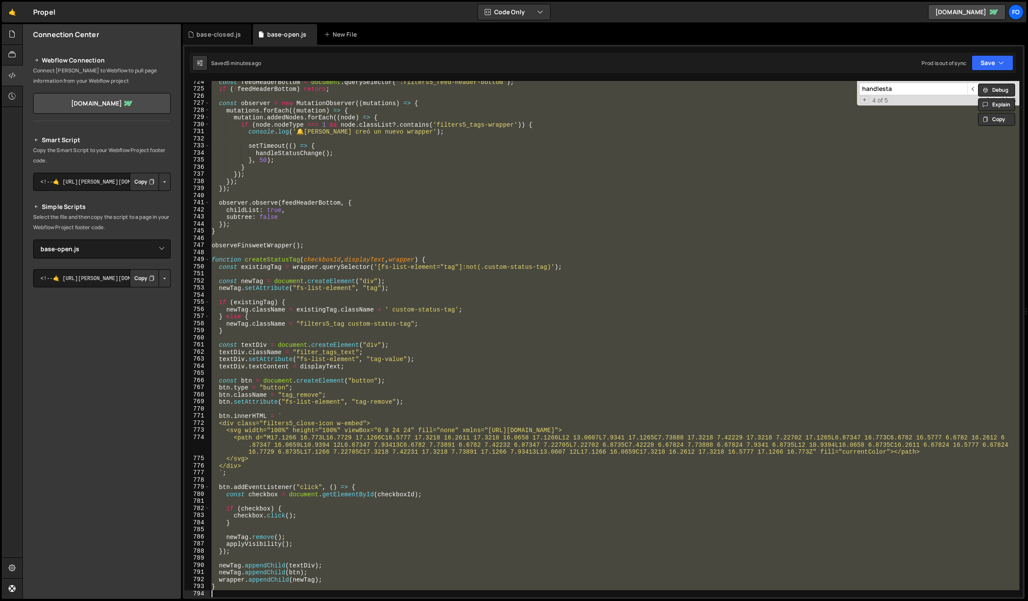
scroll to position [5170, 0]
click at [1000, 56] on button "Save" at bounding box center [992, 63] width 42 height 16
click at [941, 89] on div "Saved 6 minutes ago" at bounding box center [963, 93] width 90 height 10
